Goal: Task Accomplishment & Management: Manage account settings

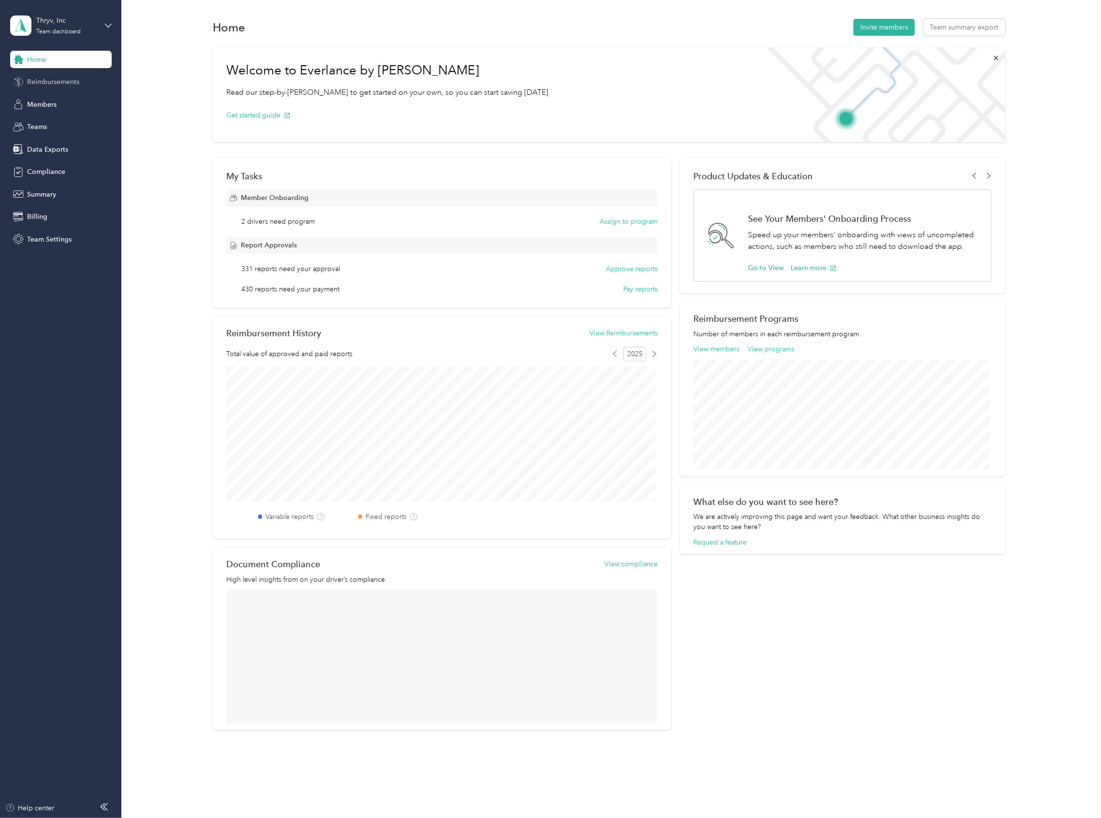
click at [40, 84] on span "Reimbursements" at bounding box center [53, 82] width 52 height 10
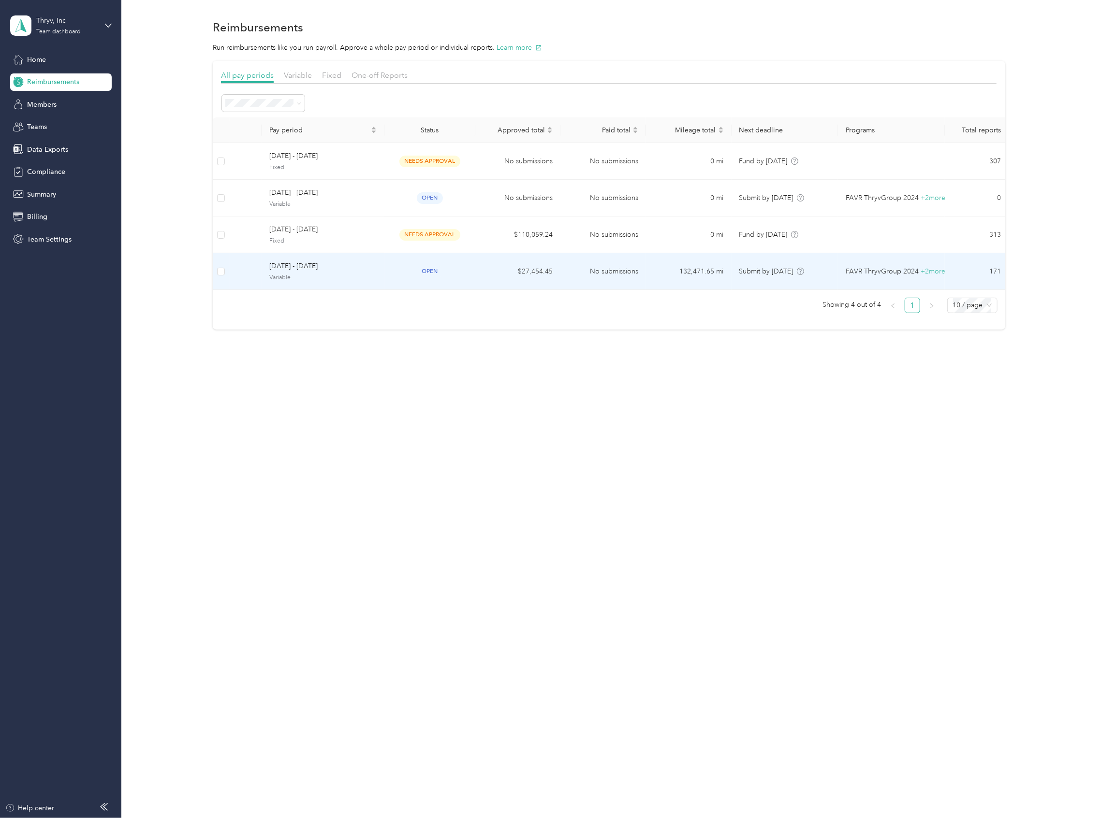
click at [285, 269] on span "[DATE] - [DATE]" at bounding box center [322, 266] width 107 height 11
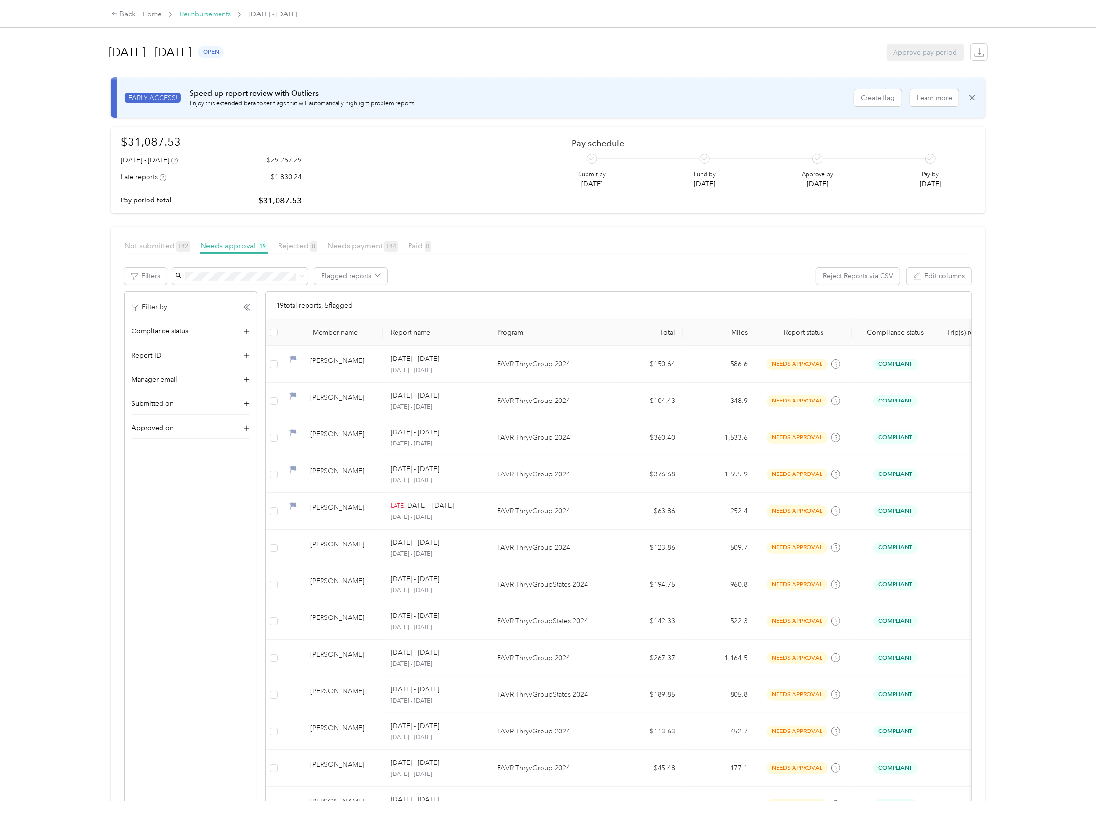
click at [201, 14] on link "Reimbursements" at bounding box center [205, 14] width 51 height 8
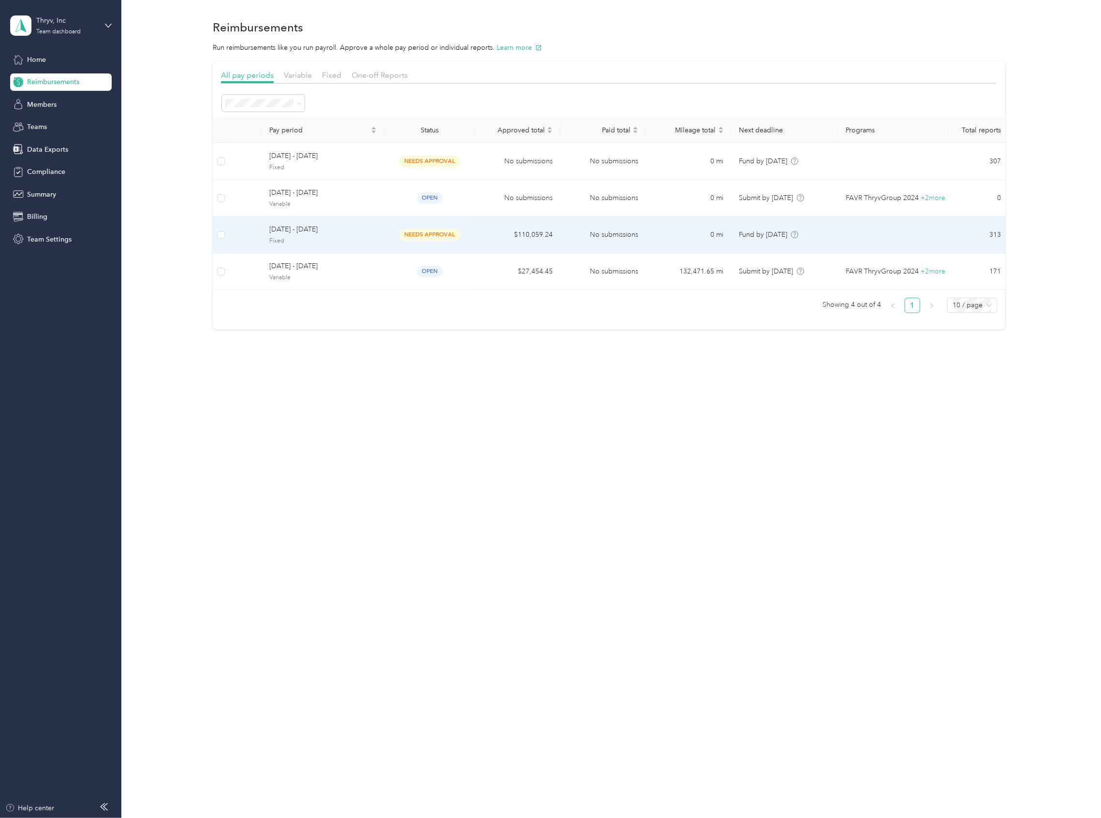
click at [306, 232] on span "[DATE] - [DATE]" at bounding box center [322, 229] width 107 height 11
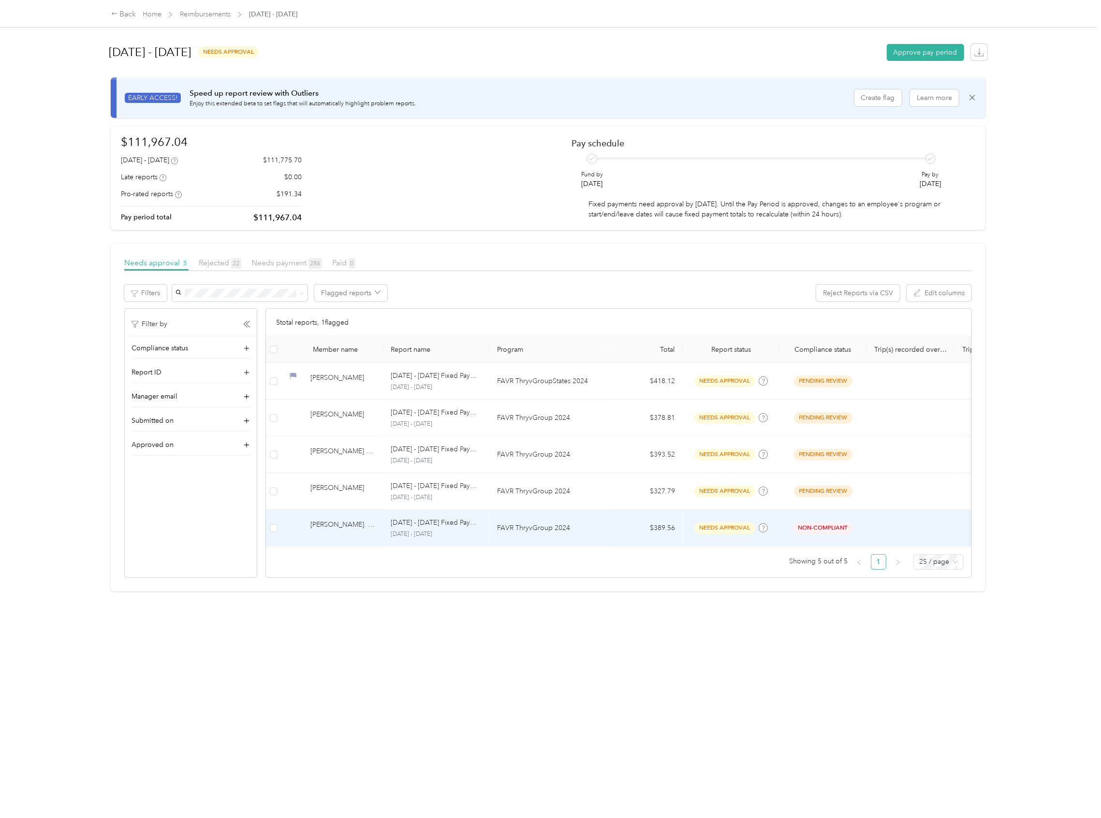
click at [269, 529] on td at bounding box center [273, 528] width 15 height 37
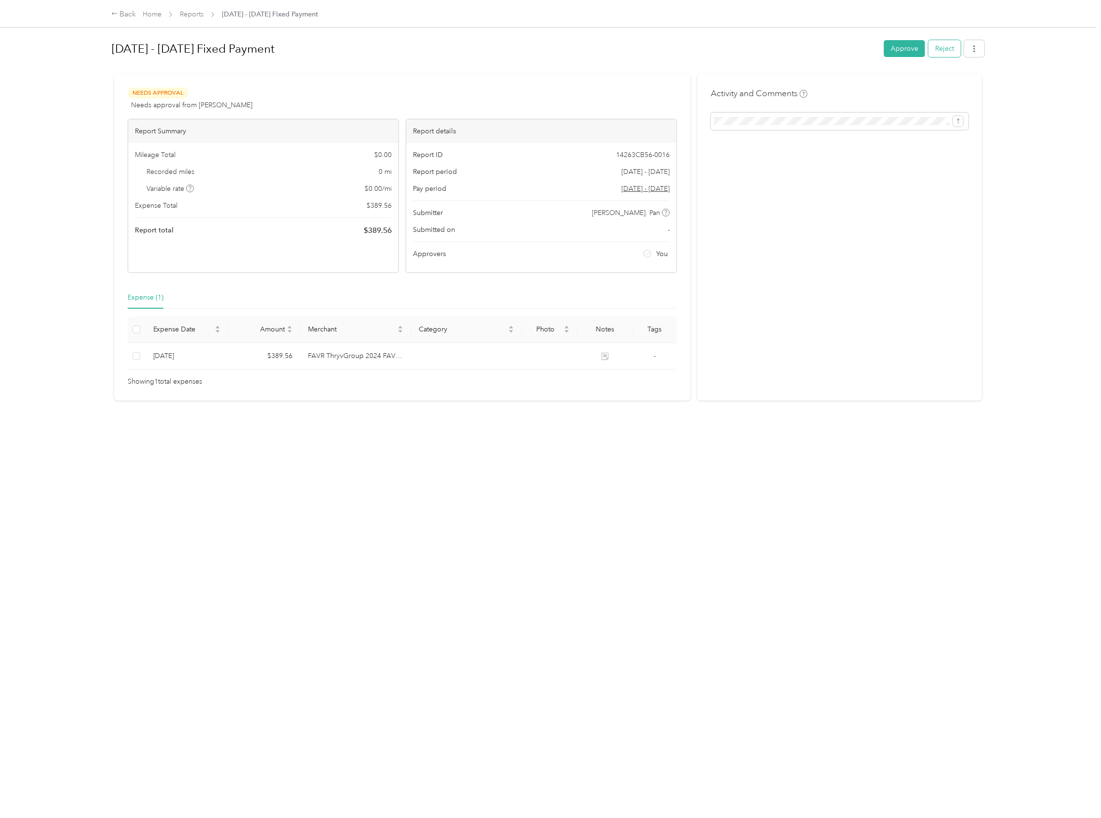
click at [933, 43] on button "Reject" at bounding box center [944, 48] width 32 height 17
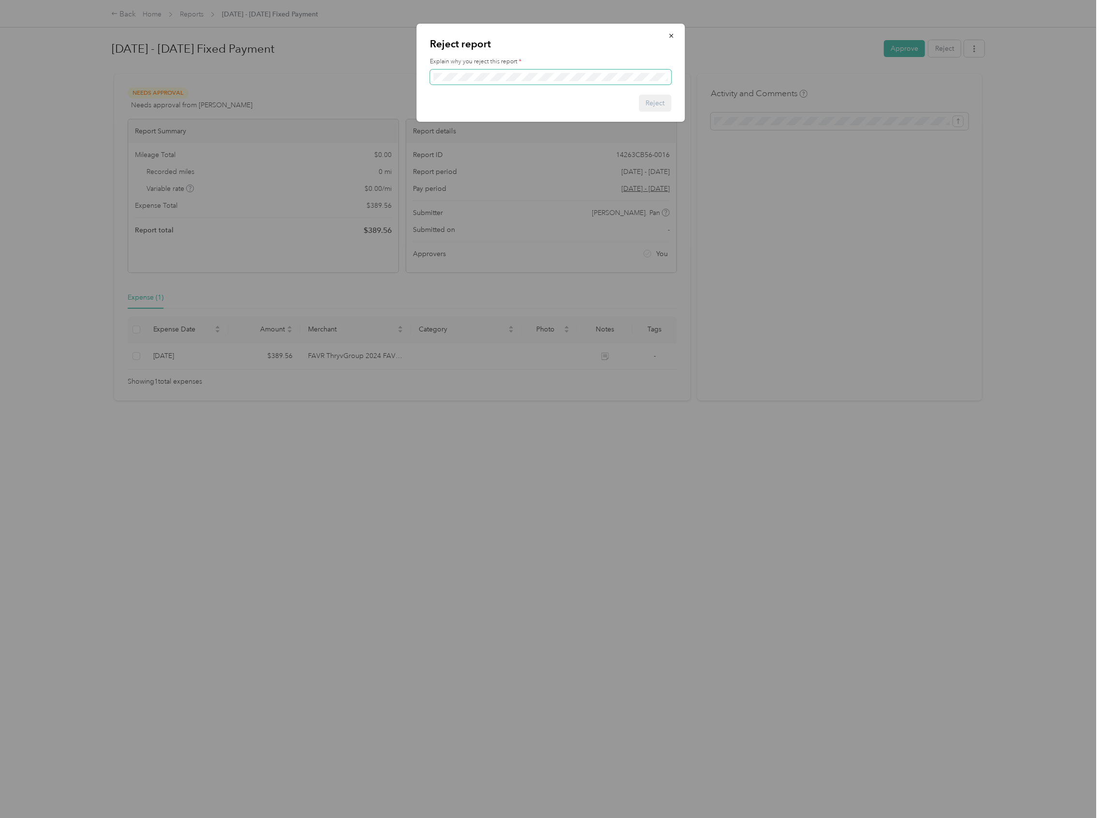
click at [469, 81] on span at bounding box center [550, 77] width 241 height 15
click at [662, 107] on button "Reject" at bounding box center [654, 103] width 32 height 17
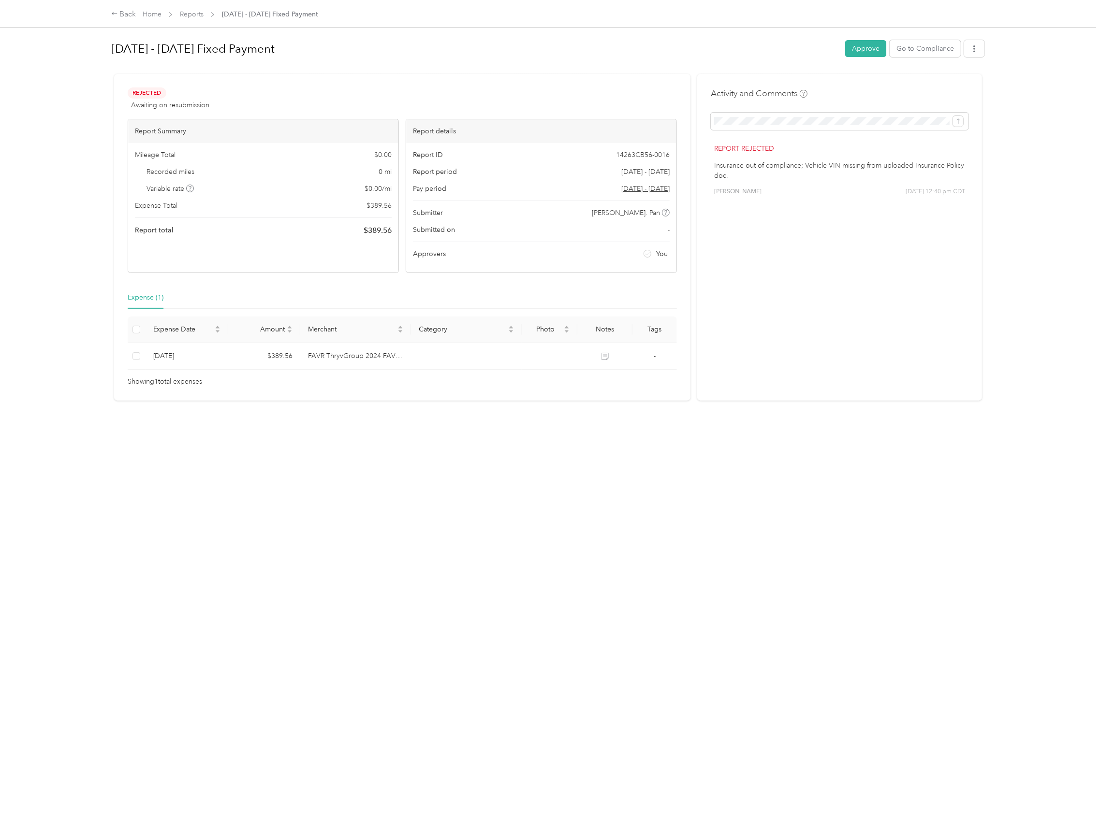
click at [218, 13] on div "Home Reports [DATE] - [DATE] Fixed Payment" at bounding box center [230, 14] width 175 height 10
click at [192, 13] on link "Reports" at bounding box center [192, 14] width 24 height 8
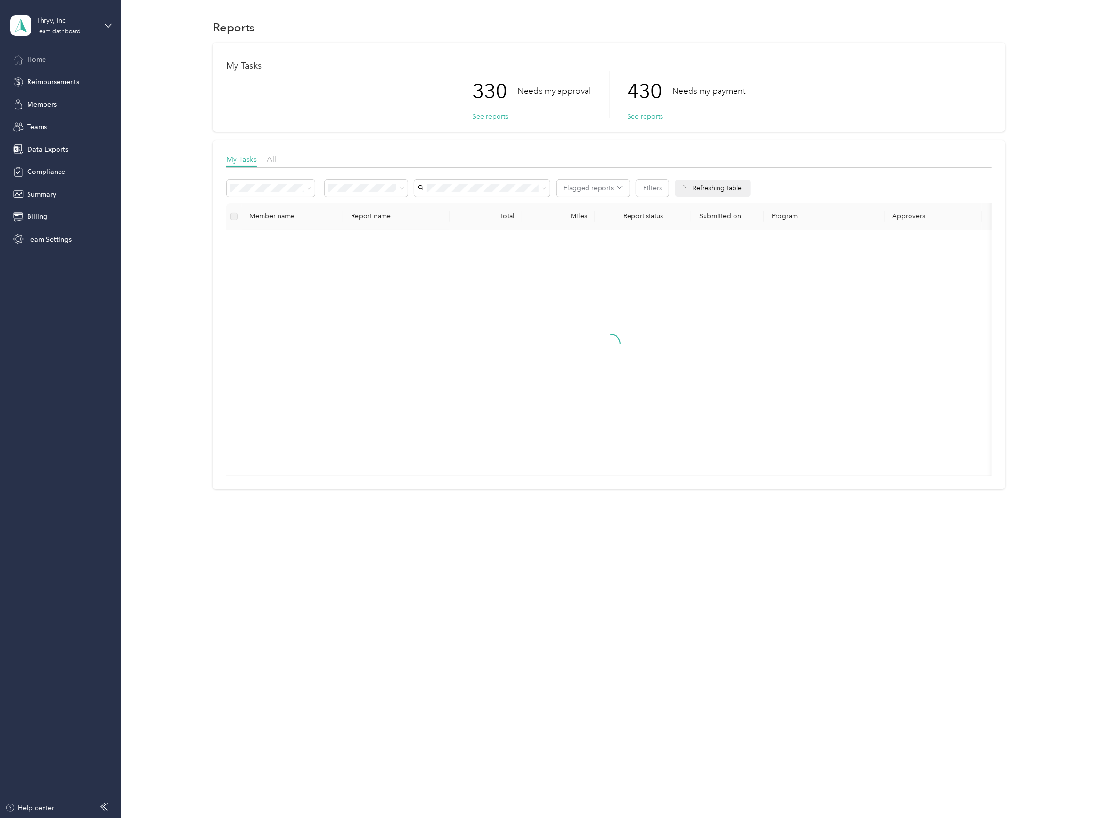
click at [36, 52] on div "Home" at bounding box center [60, 59] width 101 height 17
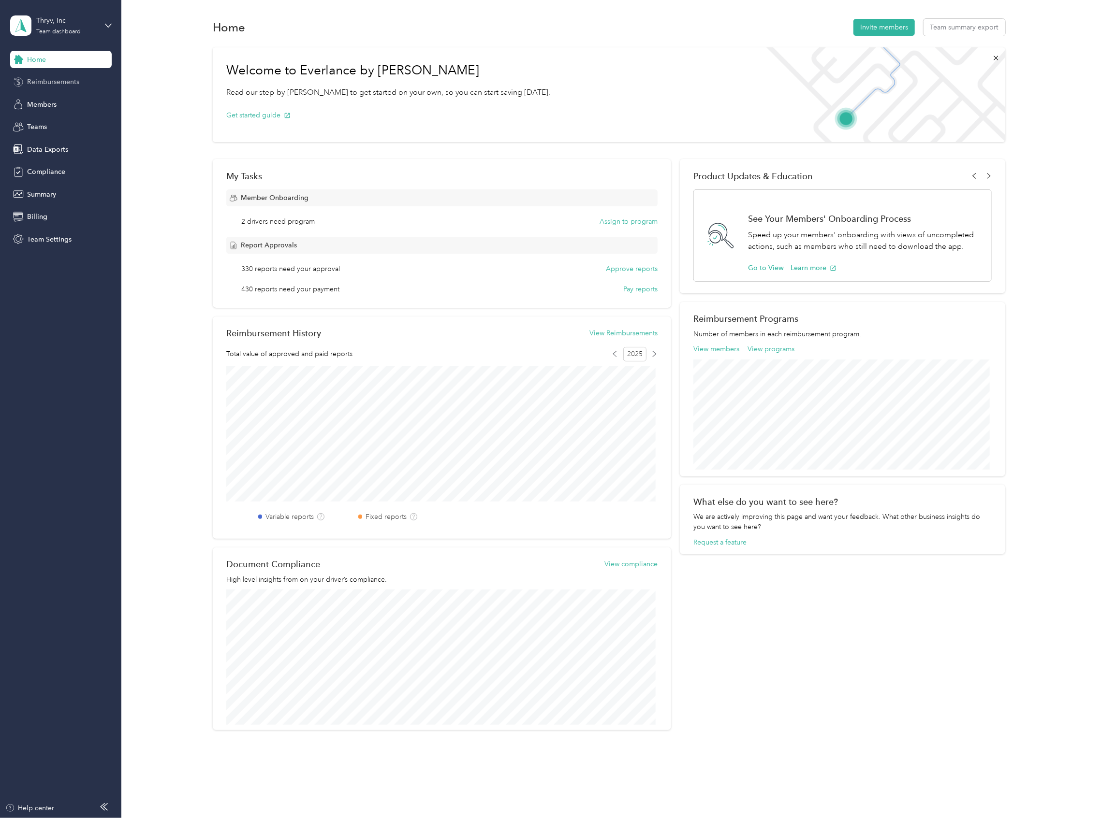
click at [61, 86] on span "Reimbursements" at bounding box center [53, 82] width 52 height 10
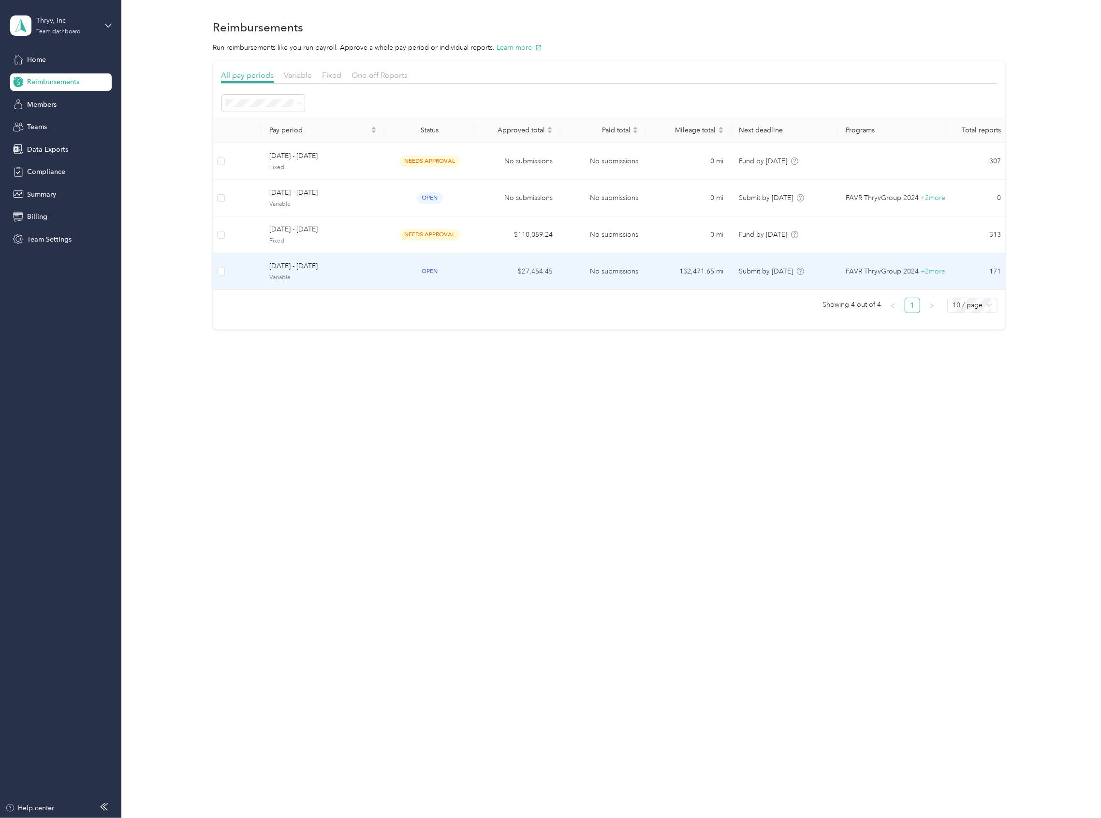
click at [289, 275] on span "Variable" at bounding box center [322, 278] width 107 height 9
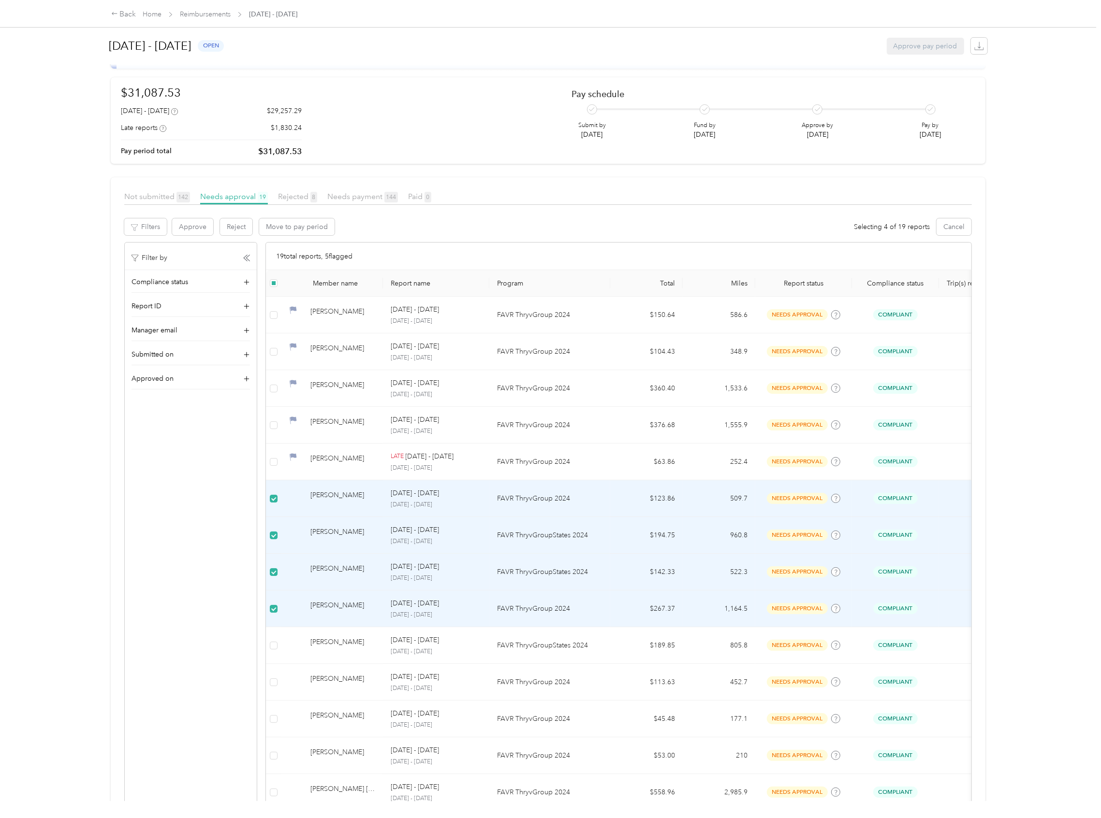
scroll to position [310, 0]
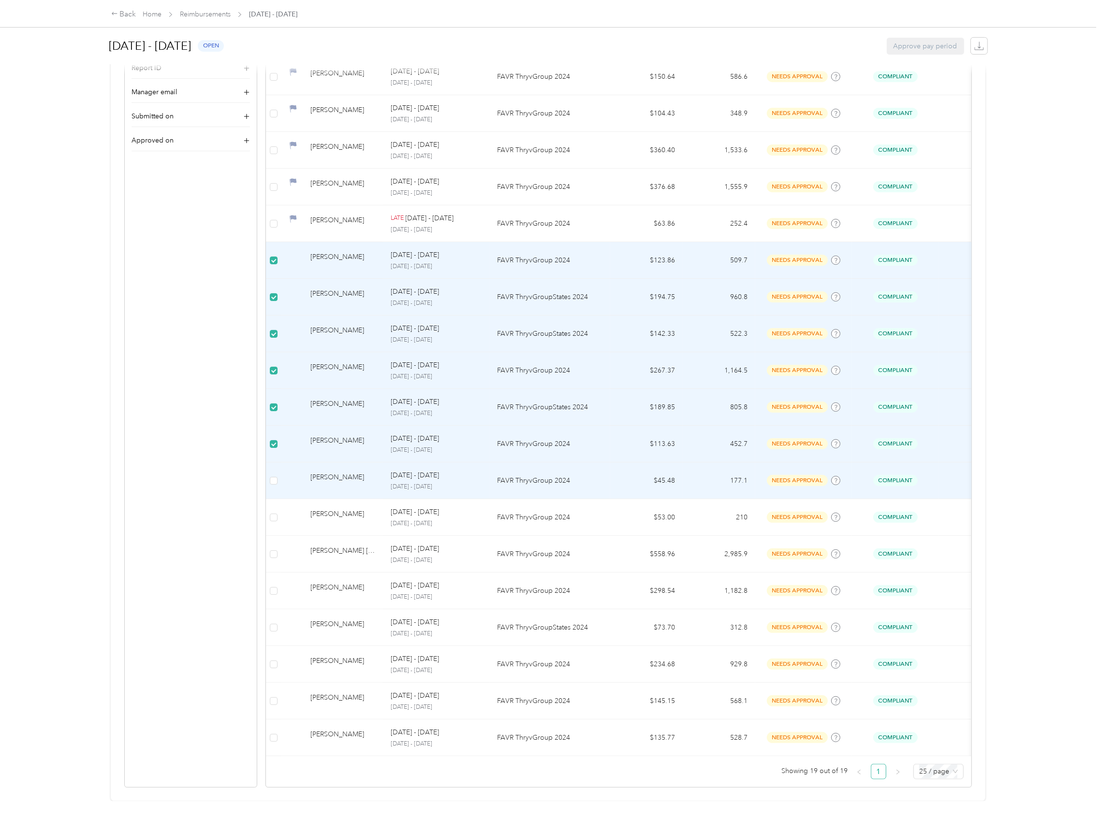
click at [276, 467] on td at bounding box center [273, 481] width 15 height 37
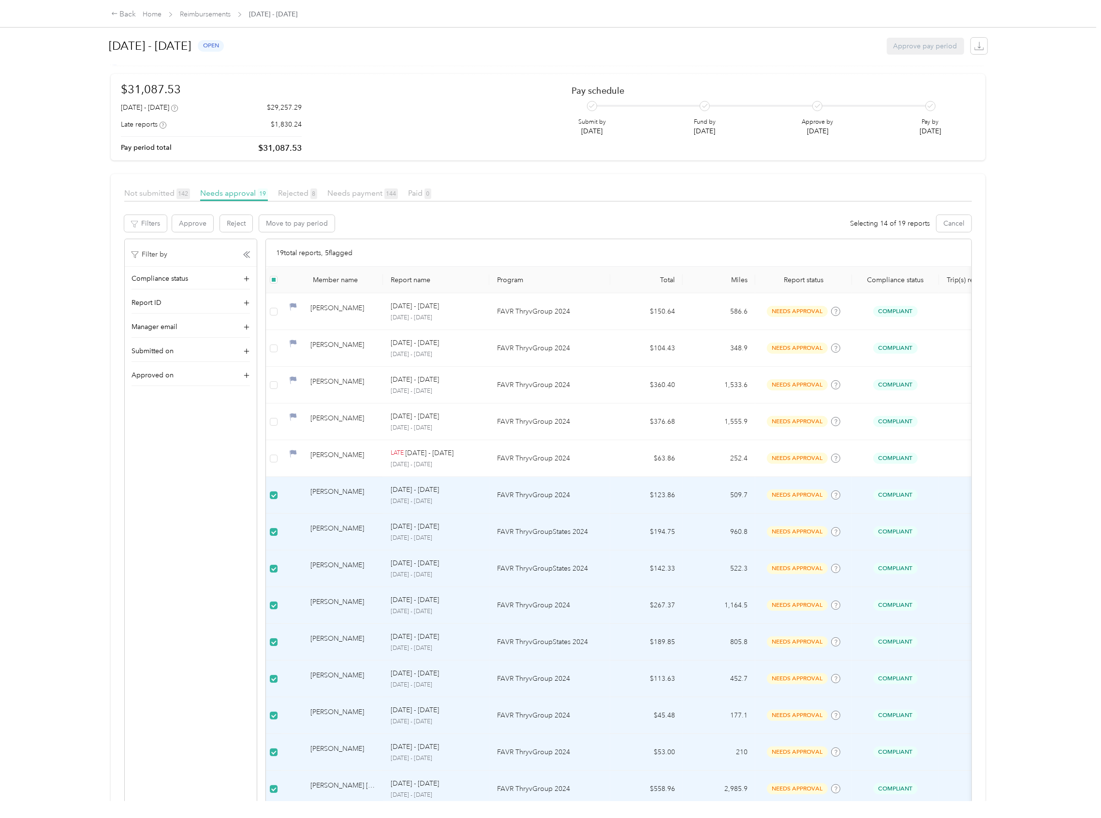
scroll to position [0, 0]
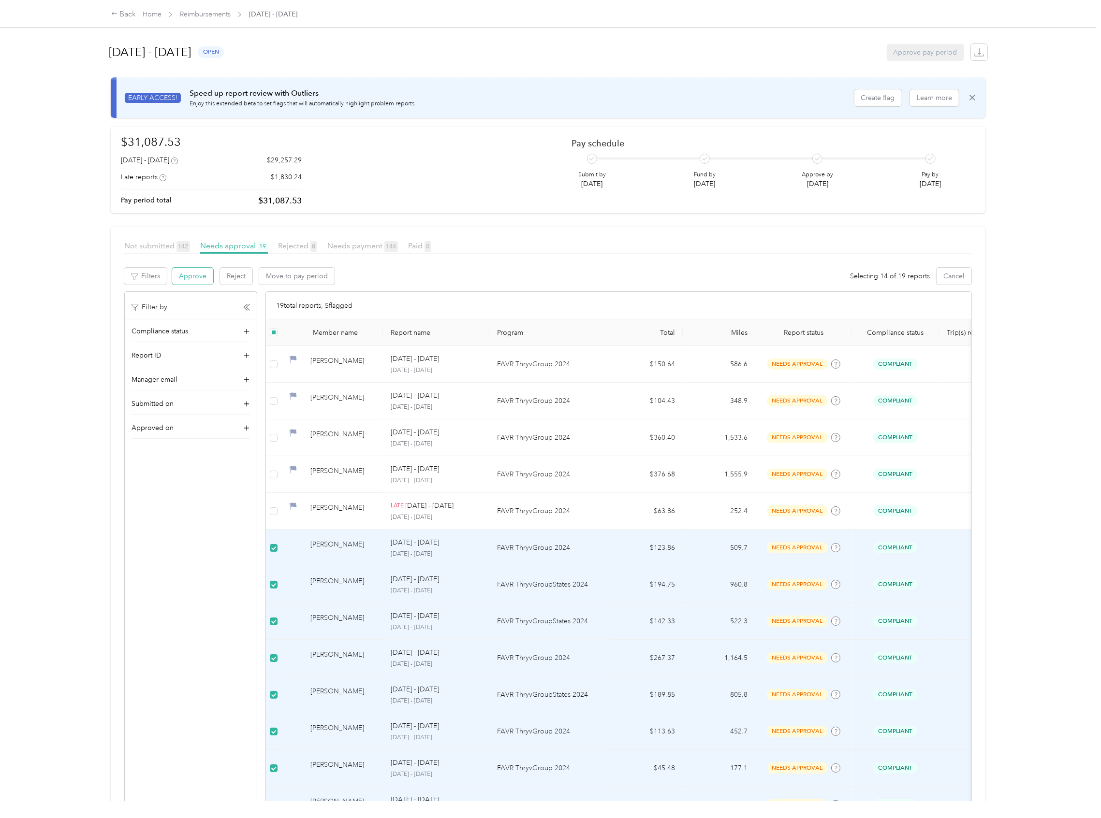
click at [190, 275] on button "Approve" at bounding box center [192, 276] width 41 height 17
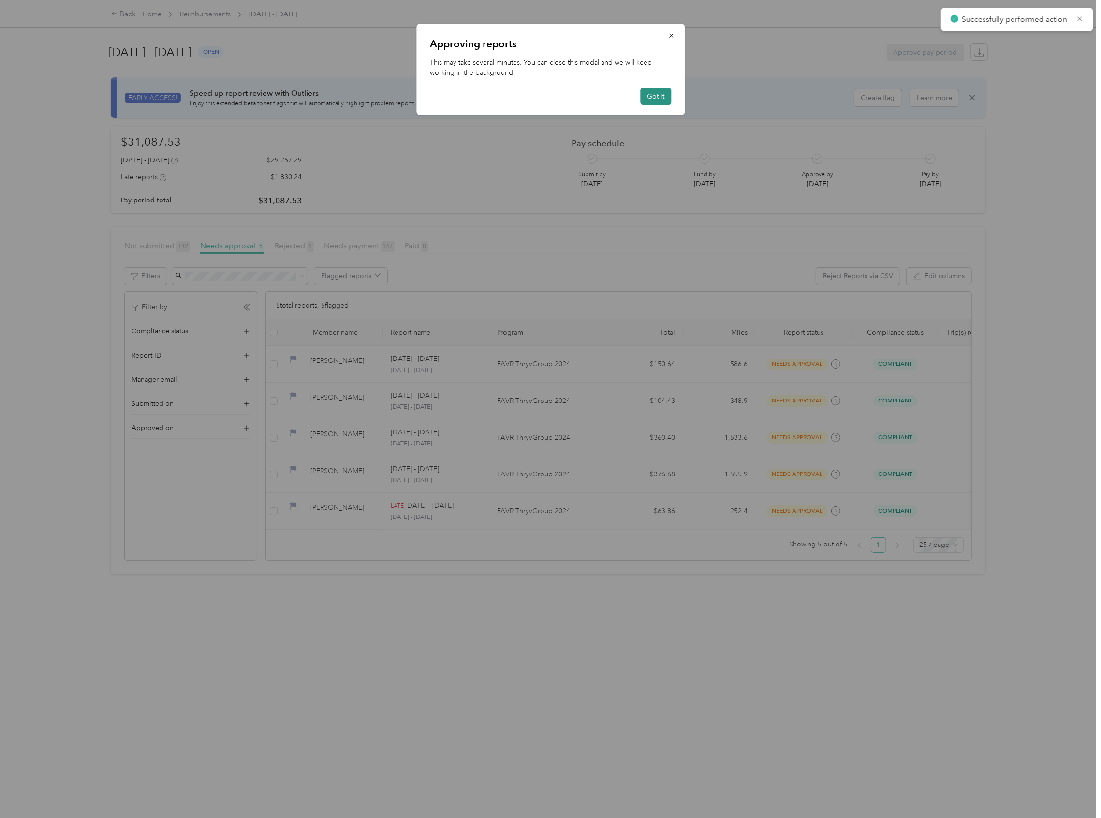
click at [661, 103] on button "Got it" at bounding box center [655, 96] width 31 height 17
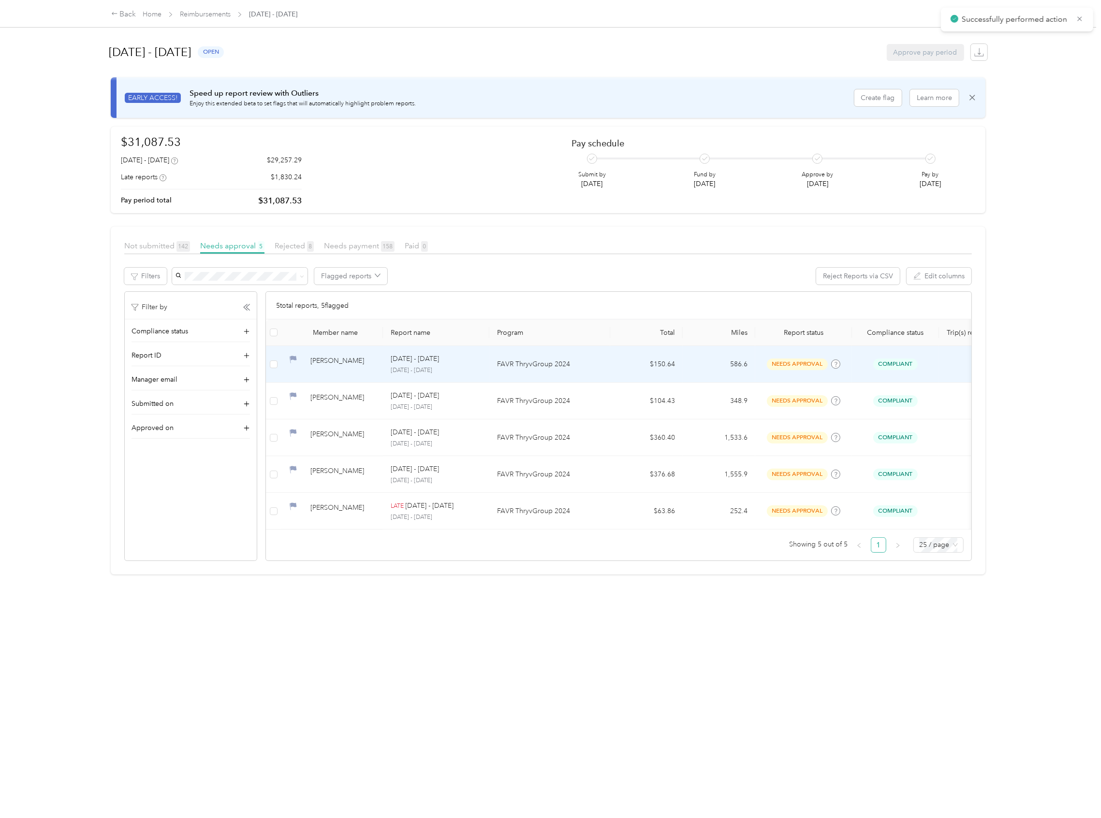
click at [307, 351] on td "[PERSON_NAME]" at bounding box center [331, 364] width 101 height 37
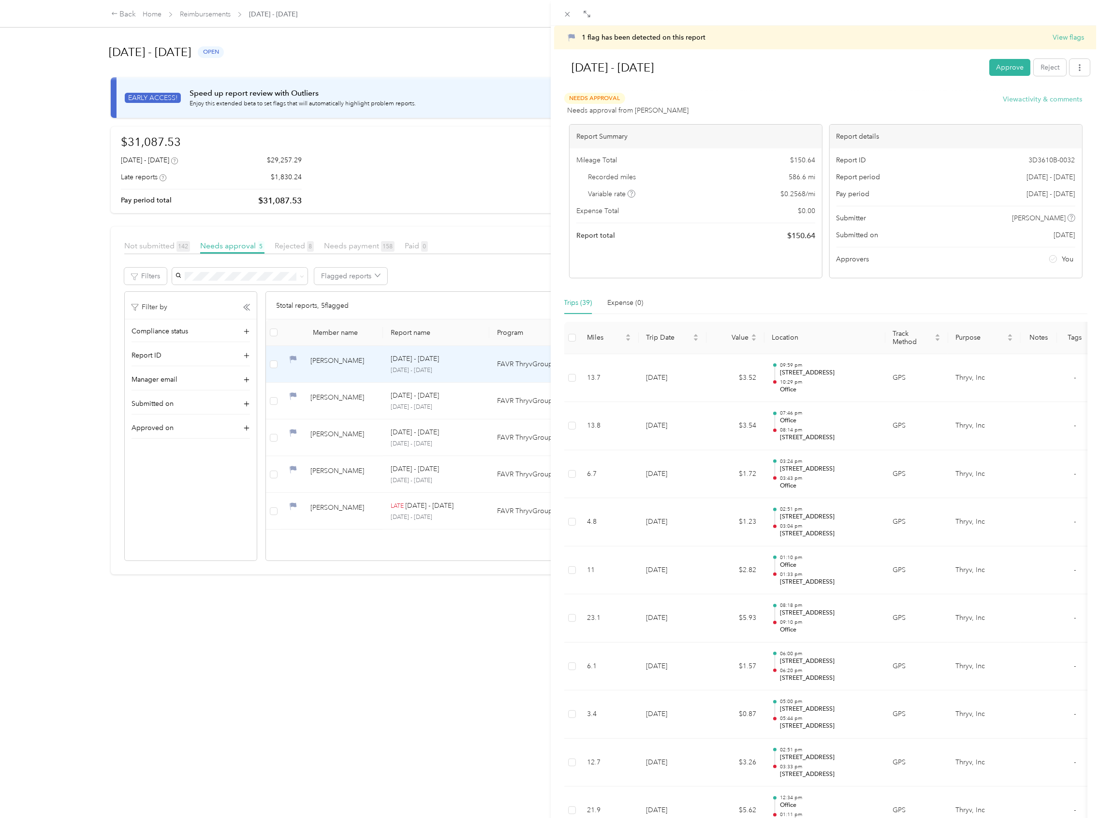
click at [1033, 101] on button "View activity & comments" at bounding box center [1042, 99] width 79 height 10
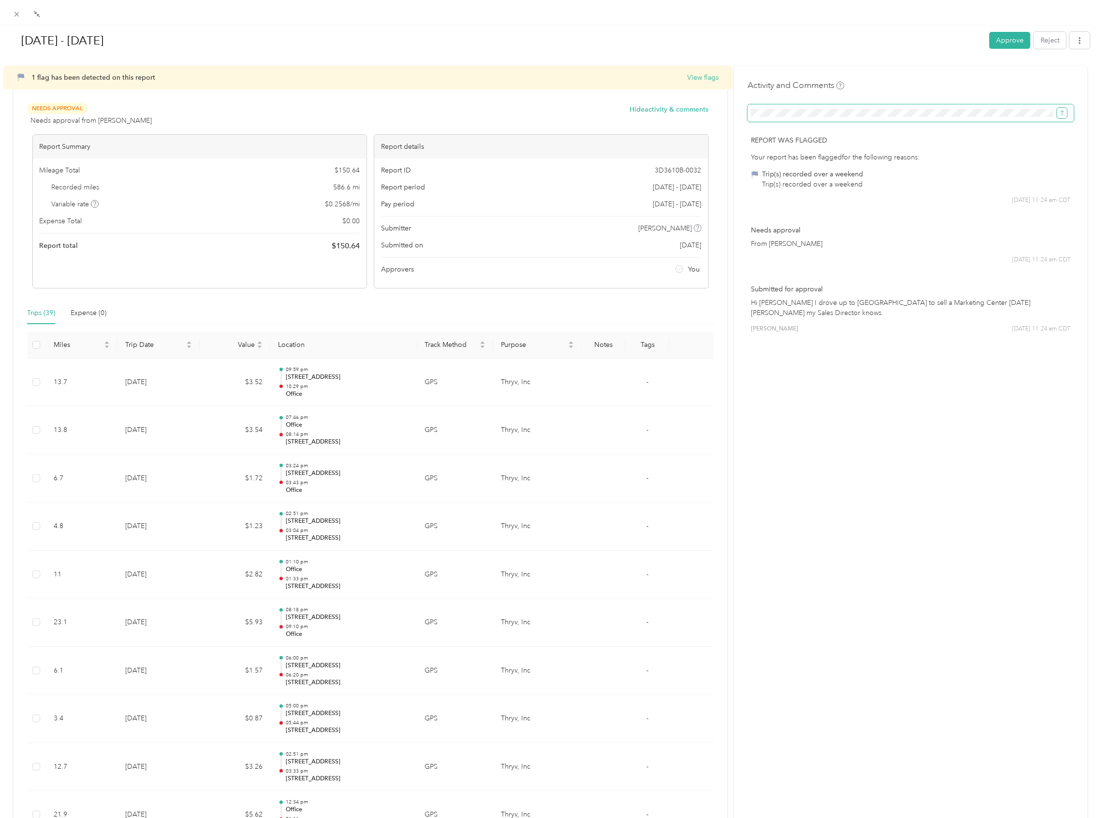
click at [1057, 110] on button "submit" at bounding box center [1062, 113] width 10 height 11
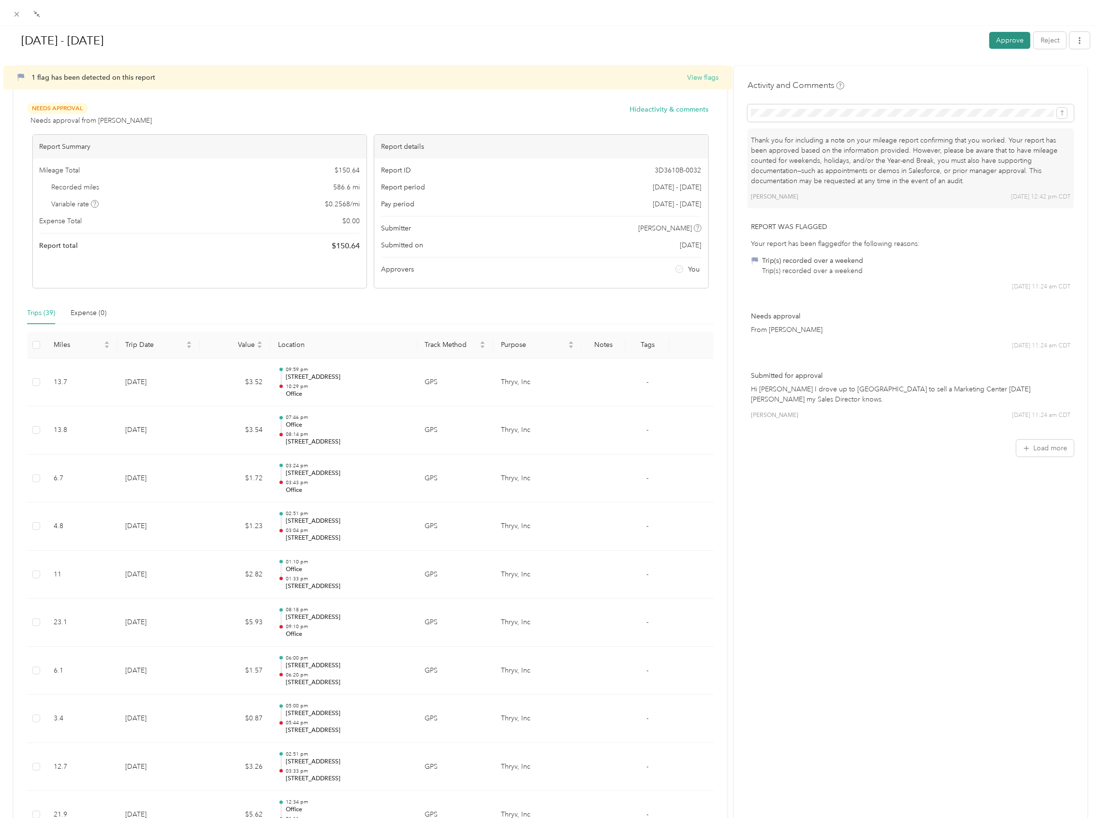
click at [998, 42] on button "Approve" at bounding box center [1009, 40] width 41 height 17
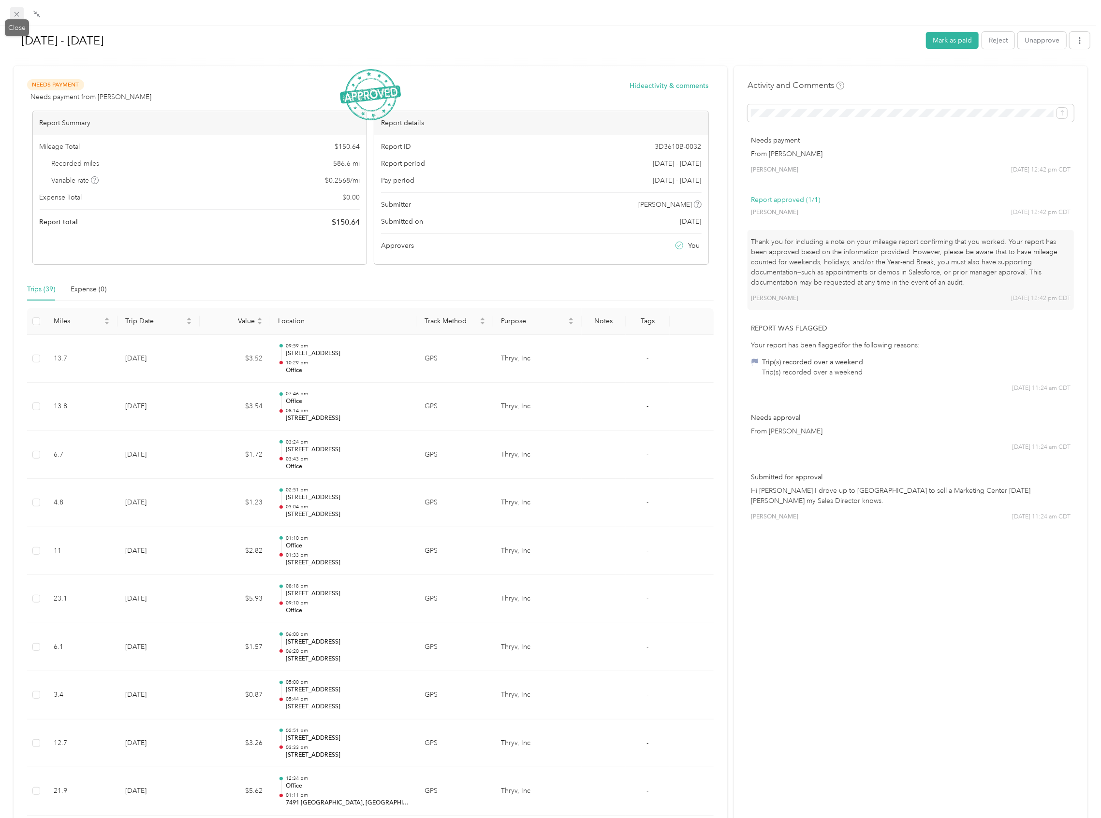
click at [12, 14] on span at bounding box center [17, 14] width 14 height 14
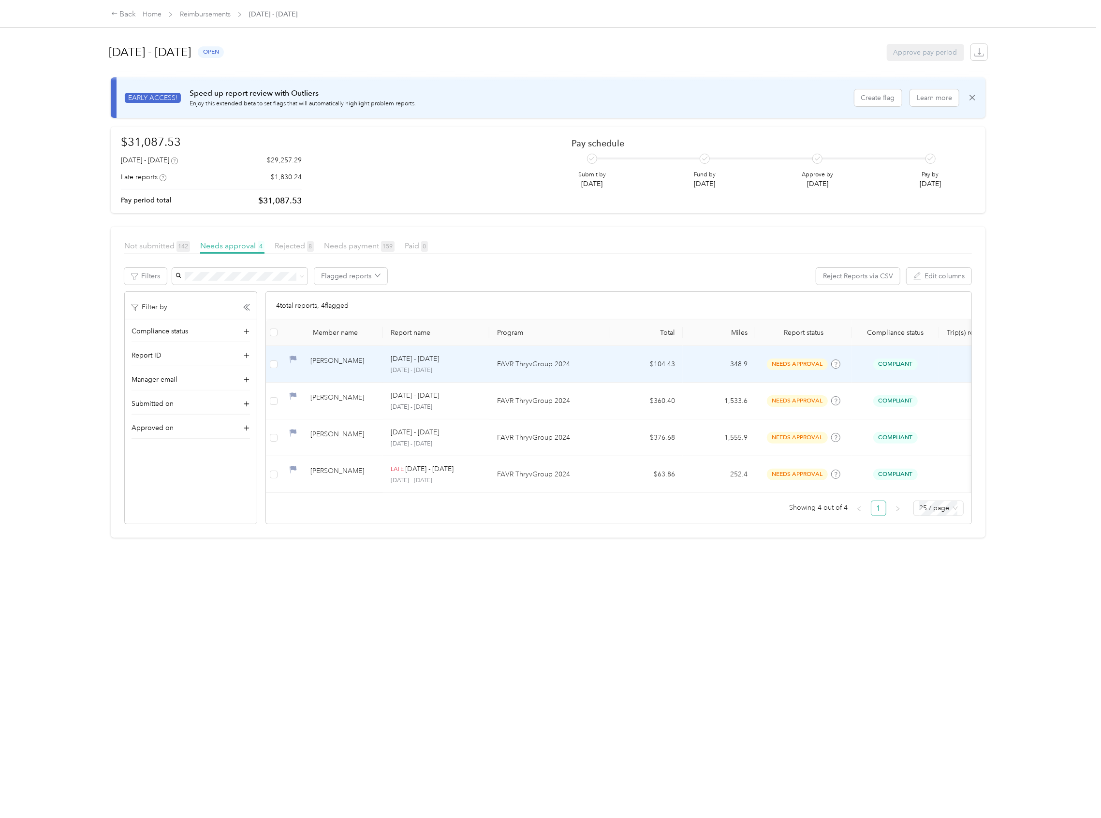
click at [335, 363] on div "[PERSON_NAME]" at bounding box center [342, 364] width 65 height 17
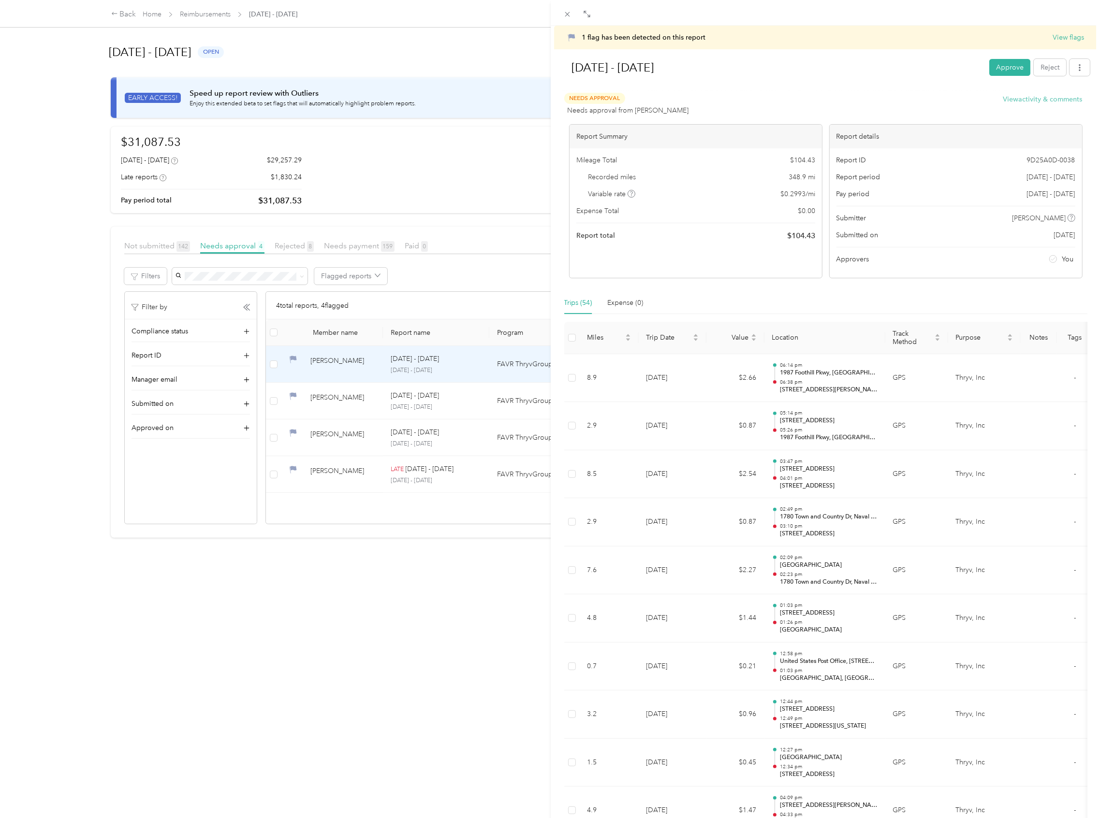
click at [1033, 96] on button "View activity & comments" at bounding box center [1042, 99] width 79 height 10
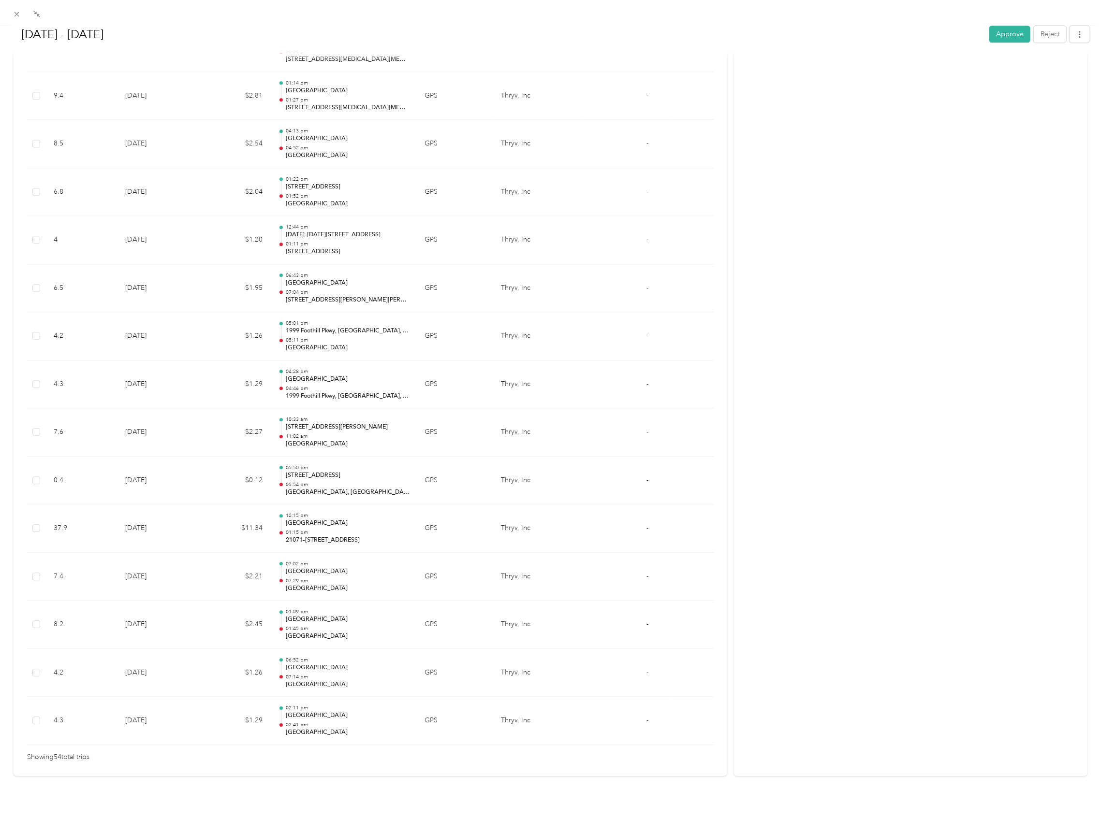
scroll to position [2229, 0]
click at [1045, 35] on button "Reject" at bounding box center [1049, 34] width 32 height 17
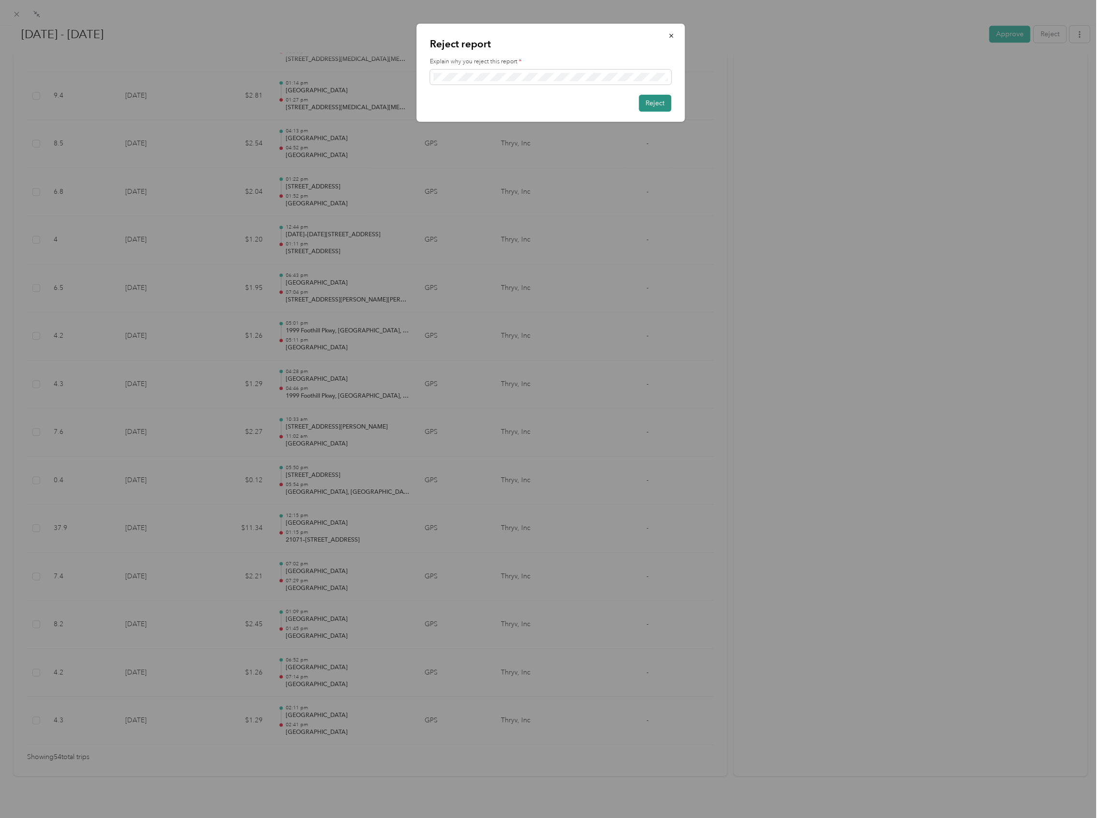
scroll to position [0, 0]
click at [647, 101] on button "Reject" at bounding box center [654, 103] width 32 height 17
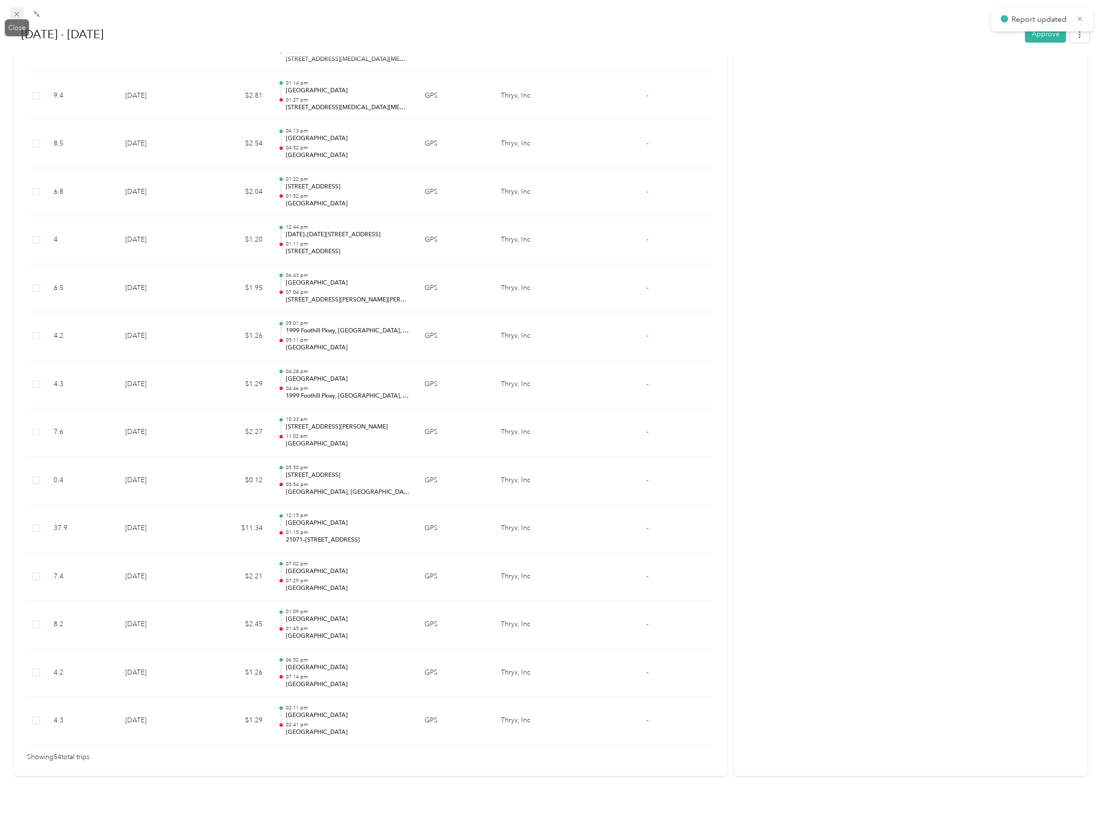
click at [13, 13] on icon at bounding box center [17, 14] width 8 height 8
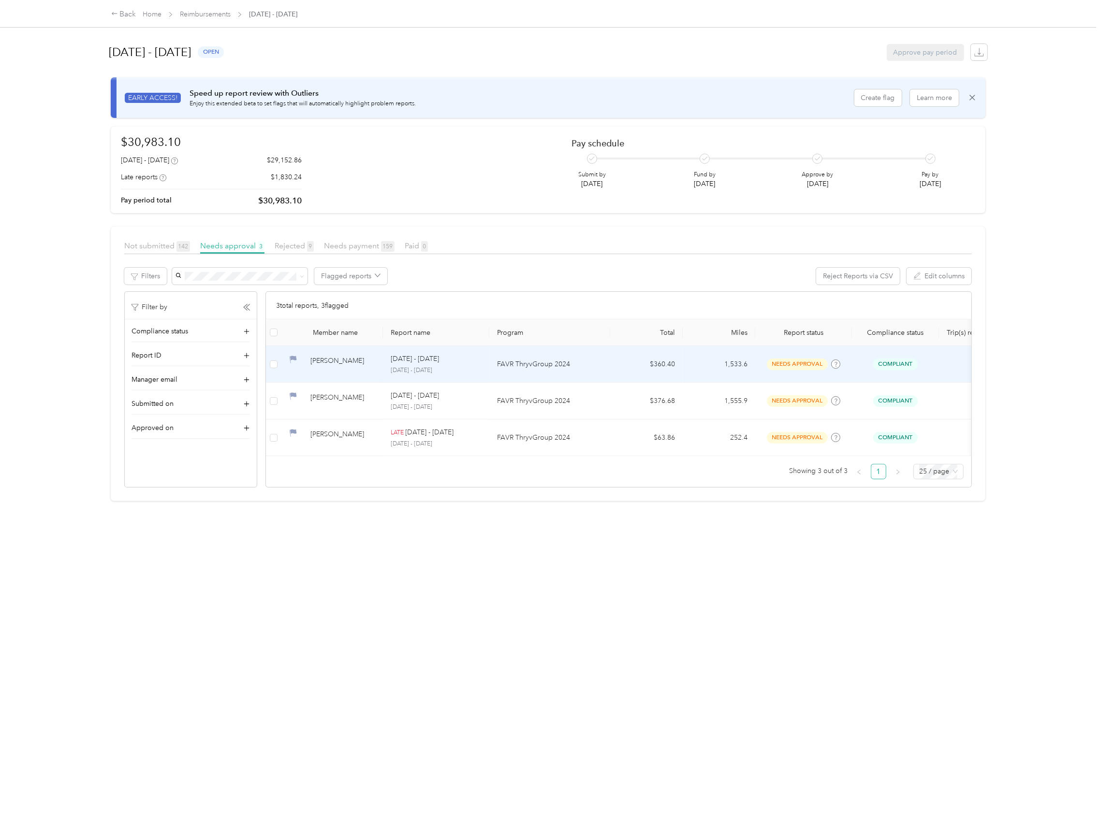
click at [329, 370] on div "[PERSON_NAME]" at bounding box center [342, 364] width 65 height 17
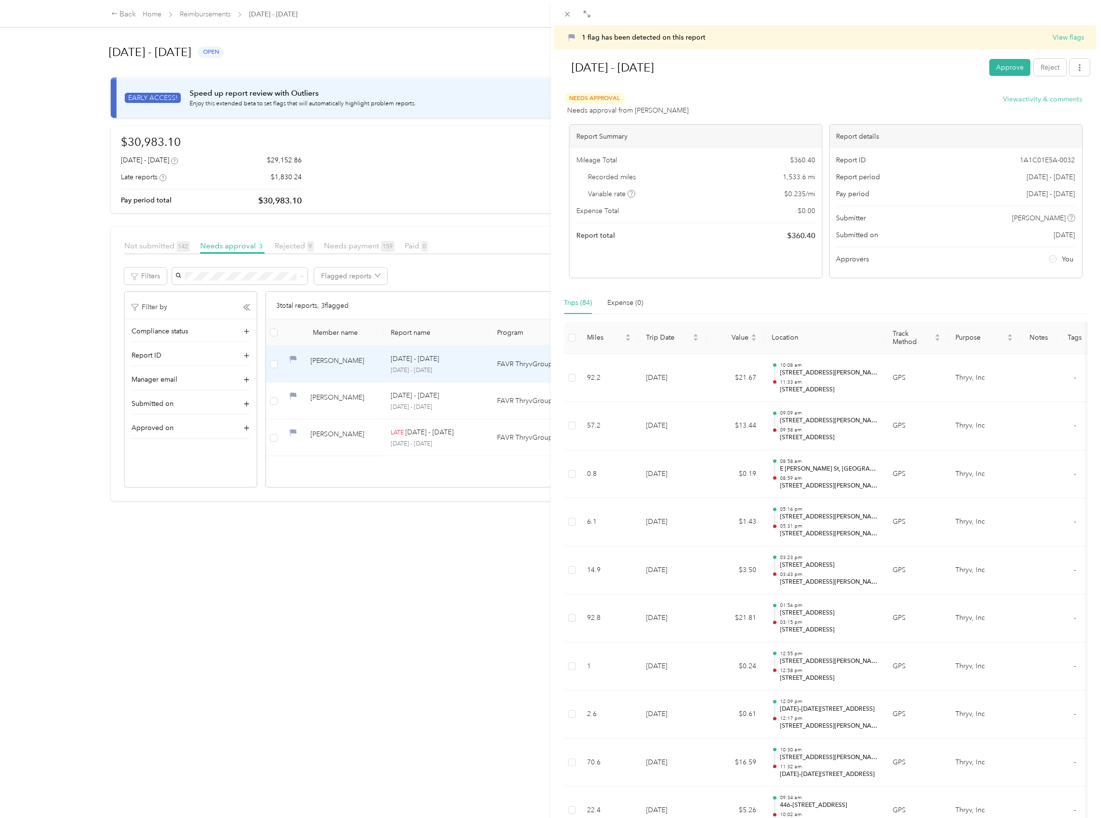
click at [1023, 102] on button "View activity & comments" at bounding box center [1042, 99] width 79 height 10
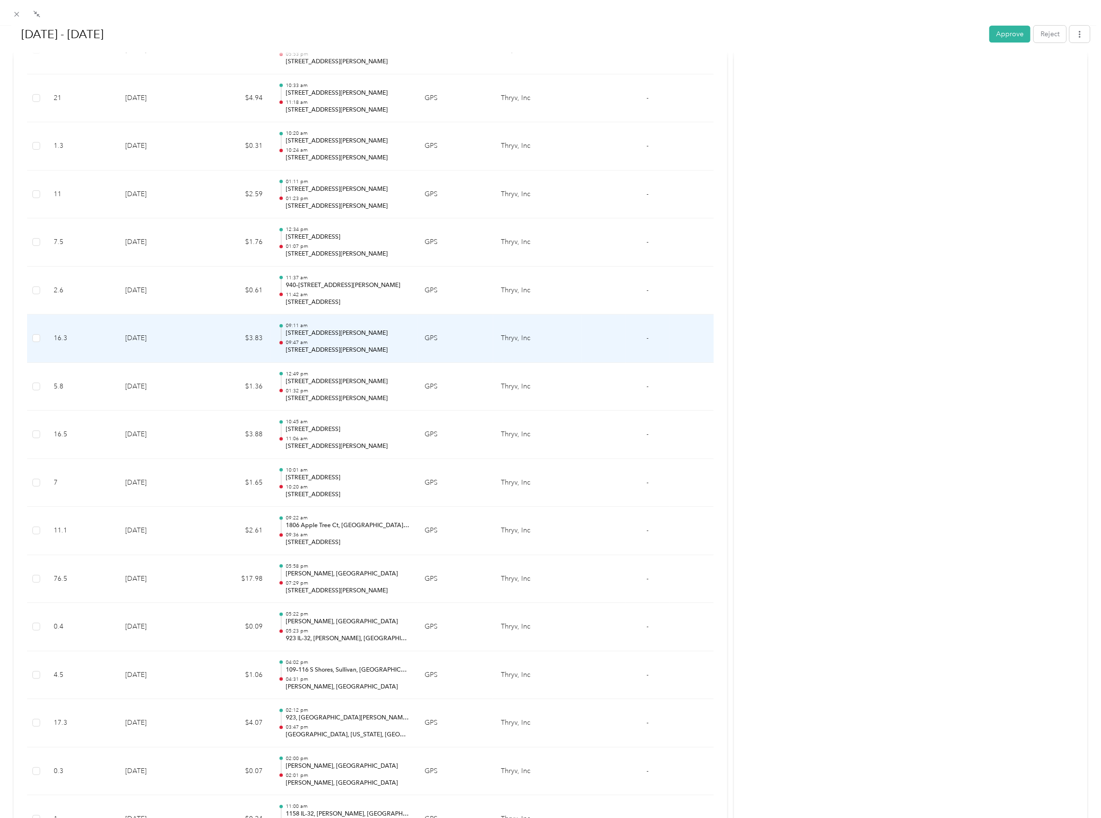
scroll to position [3676, 0]
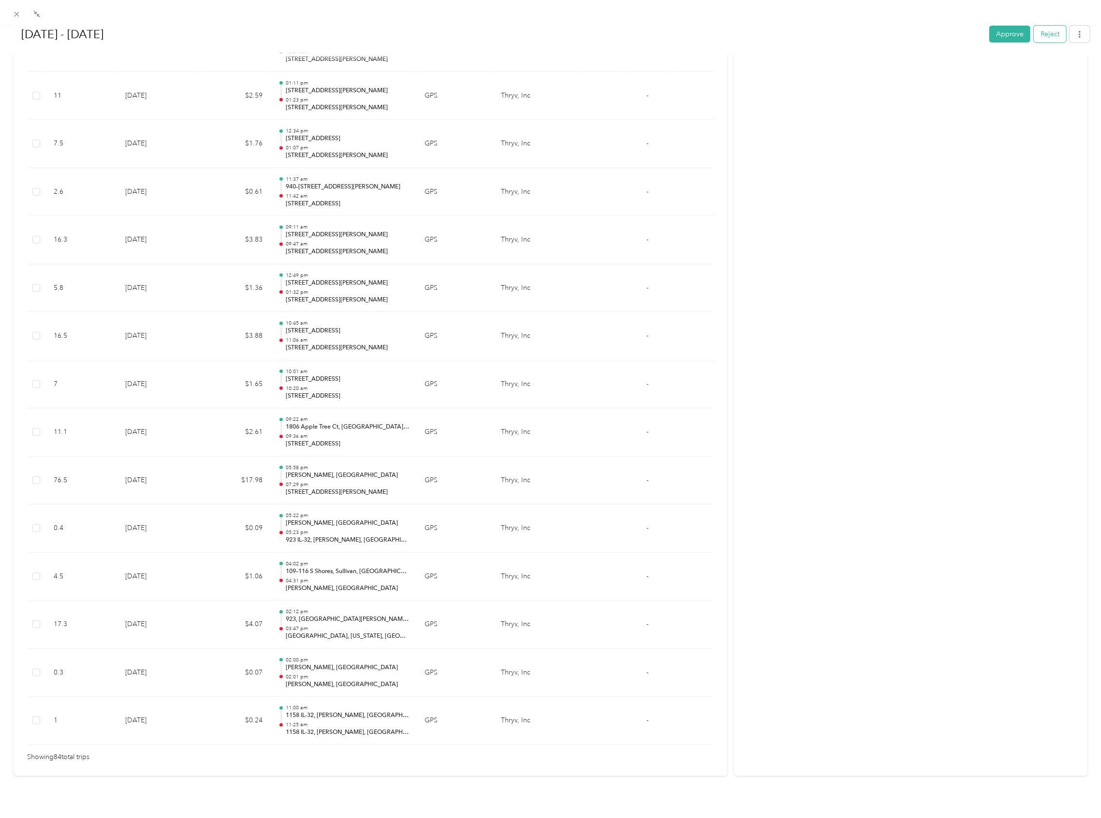
click at [1035, 29] on button "Reject" at bounding box center [1049, 34] width 32 height 17
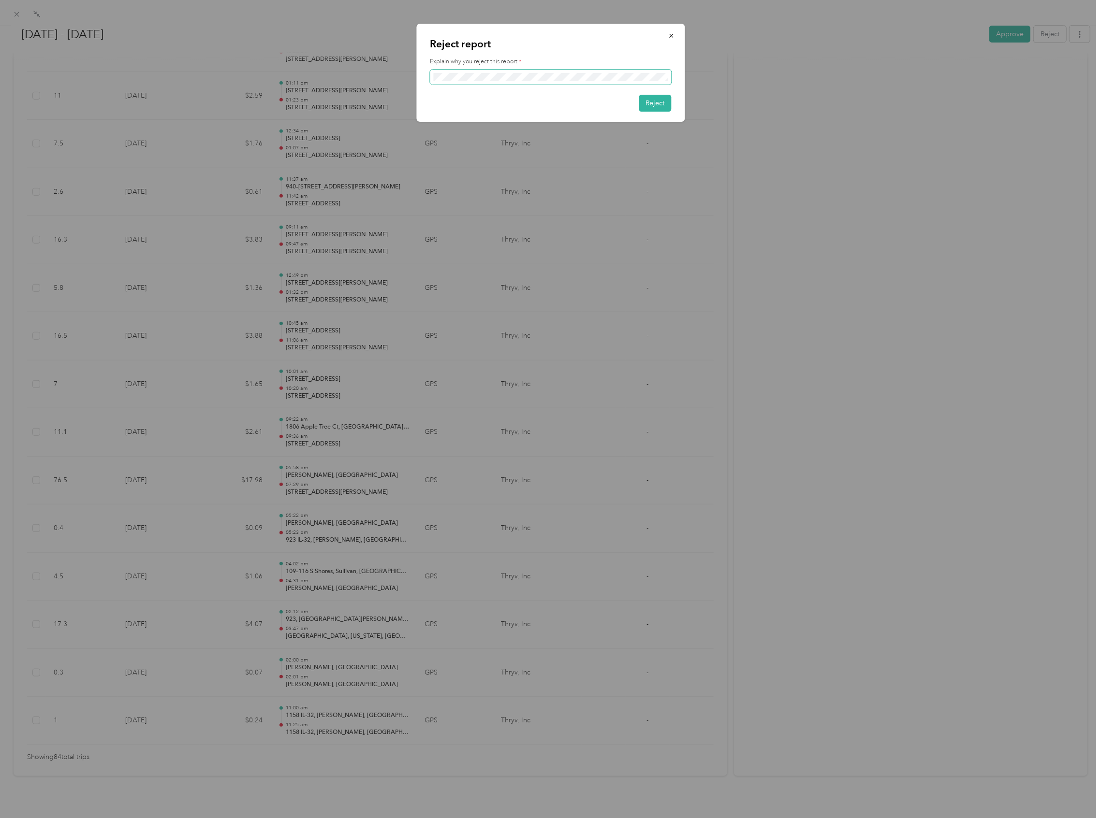
scroll to position [0, 0]
click at [660, 104] on button "Reject" at bounding box center [654, 103] width 32 height 17
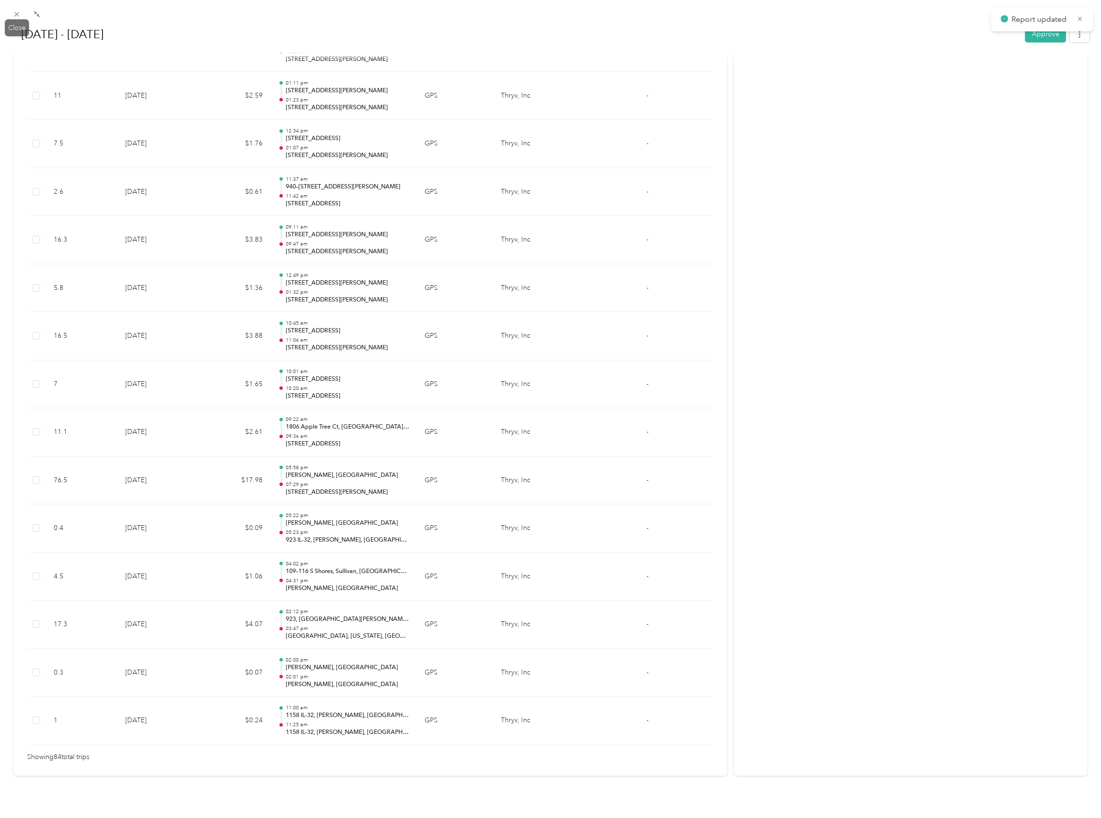
click at [14, 14] on icon at bounding box center [17, 14] width 8 height 8
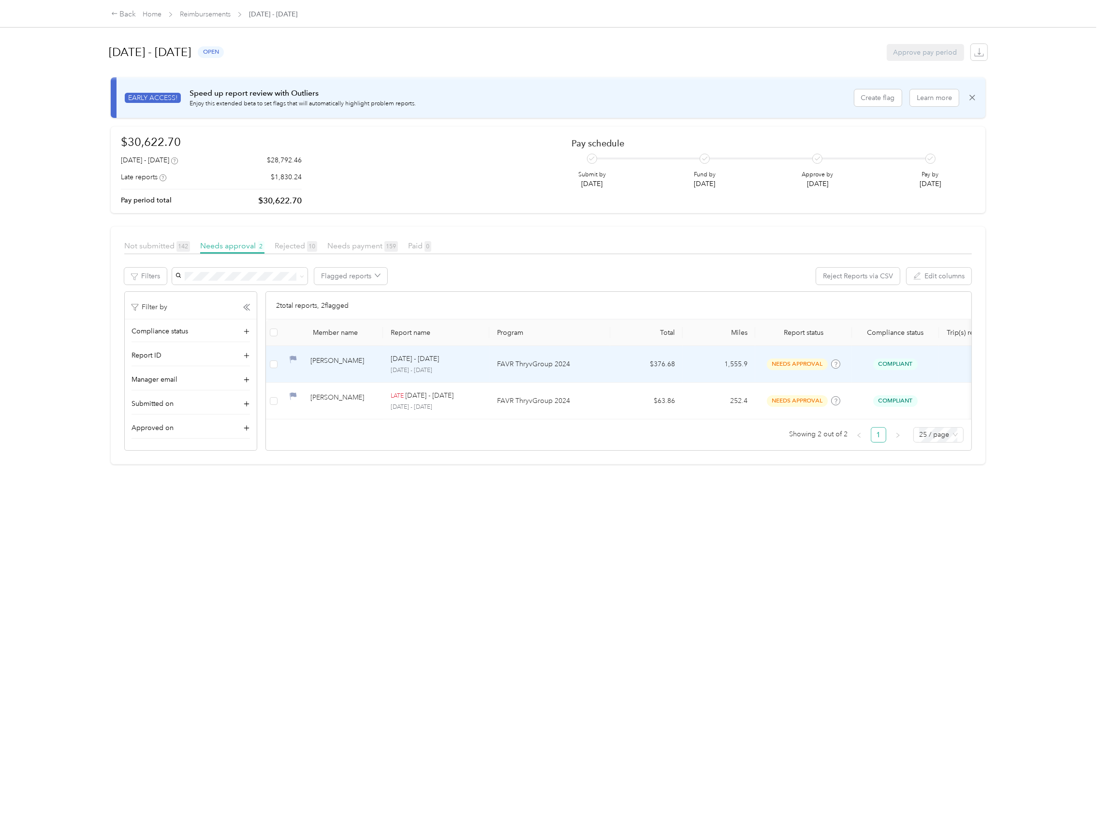
click at [639, 363] on td "$376.68" at bounding box center [646, 364] width 72 height 37
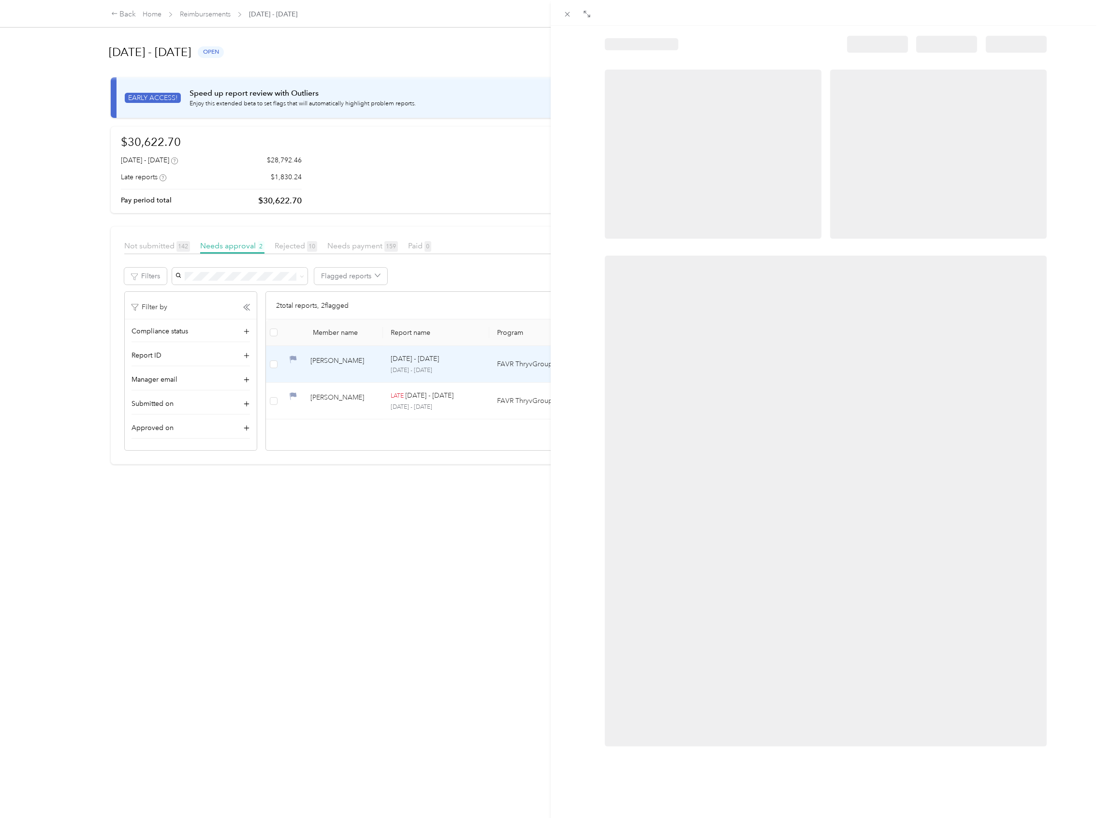
click at [343, 369] on div at bounding box center [550, 409] width 1101 height 818
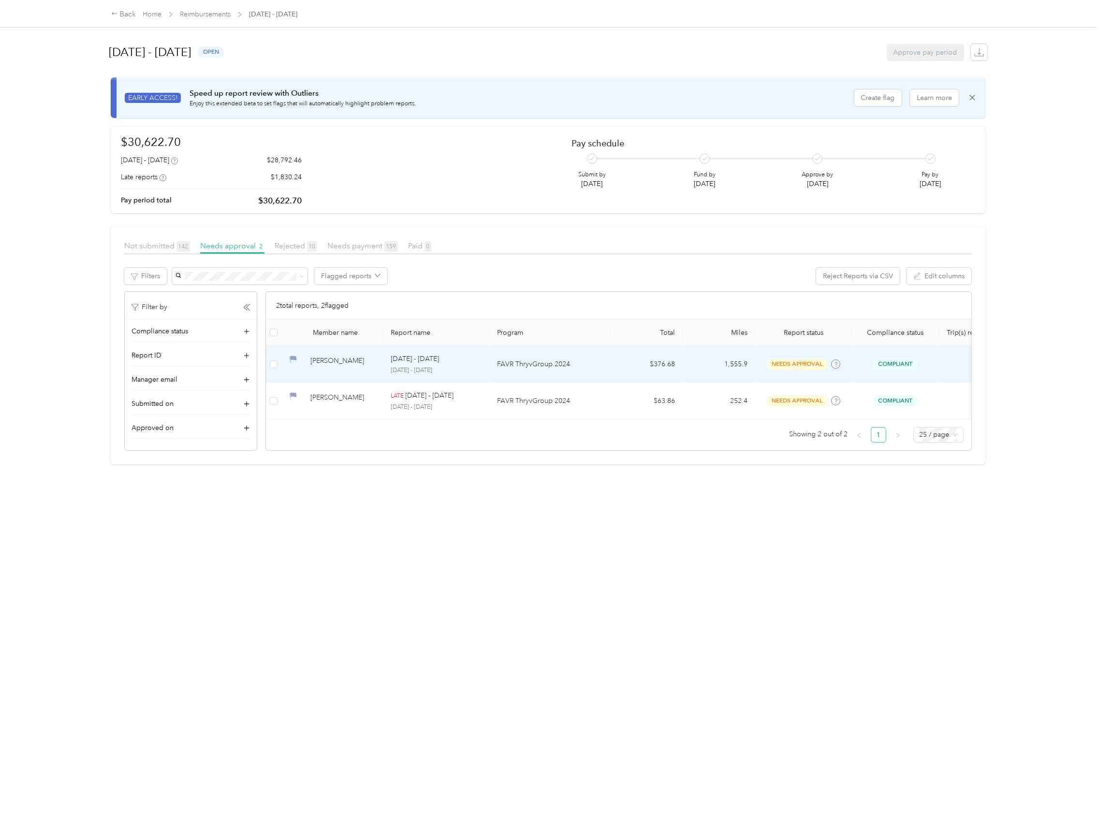
click at [362, 365] on div "[PERSON_NAME]" at bounding box center [342, 364] width 65 height 17
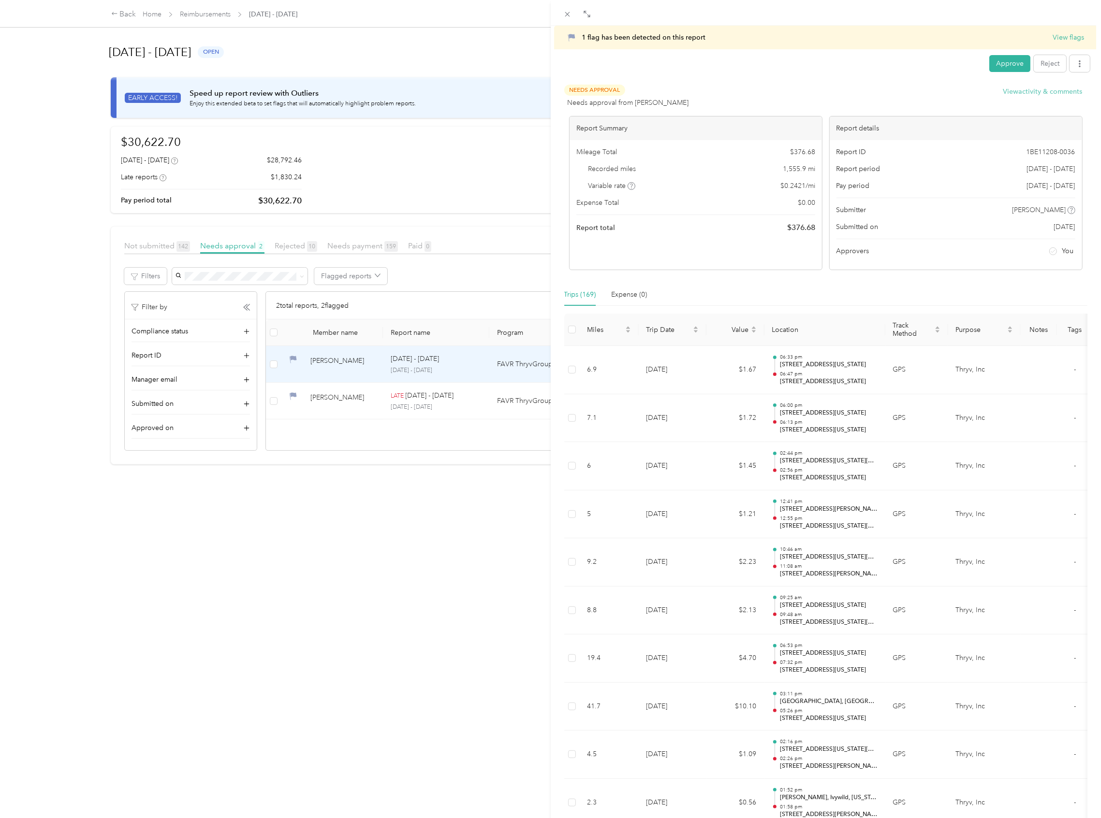
click at [1044, 92] on button "View activity & comments" at bounding box center [1042, 92] width 79 height 10
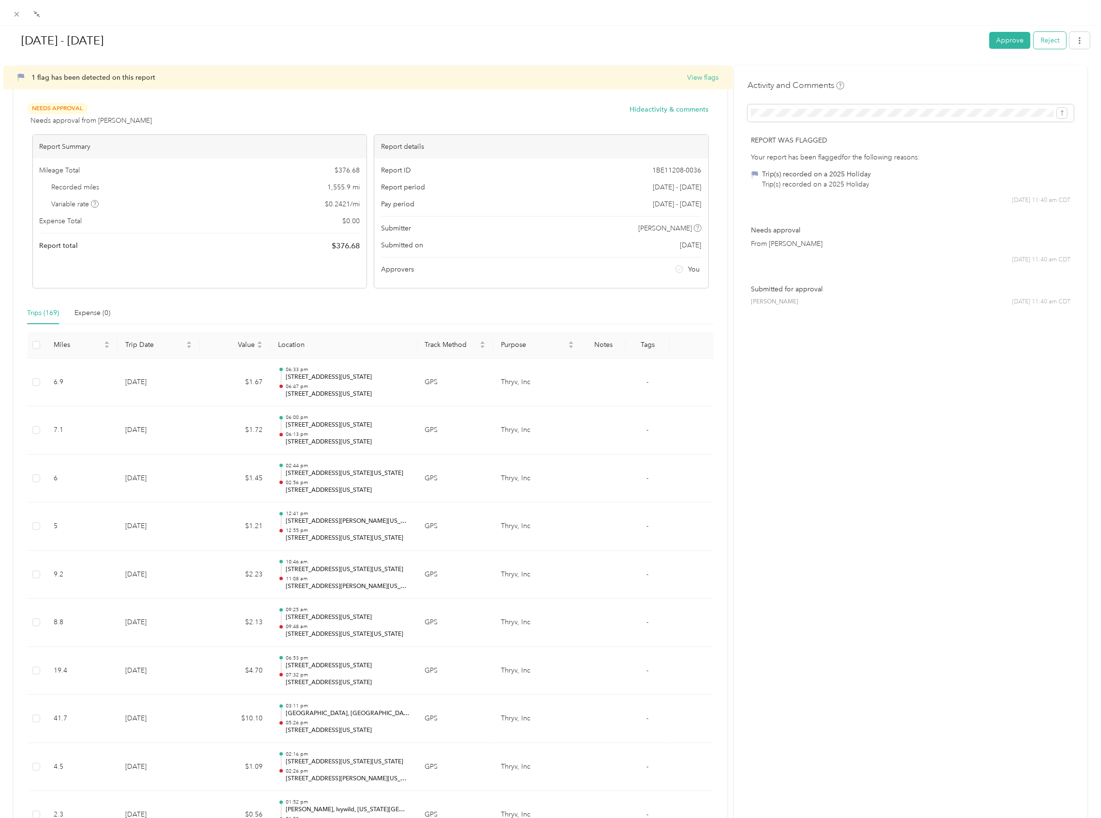
click at [1041, 44] on button "Reject" at bounding box center [1049, 40] width 32 height 17
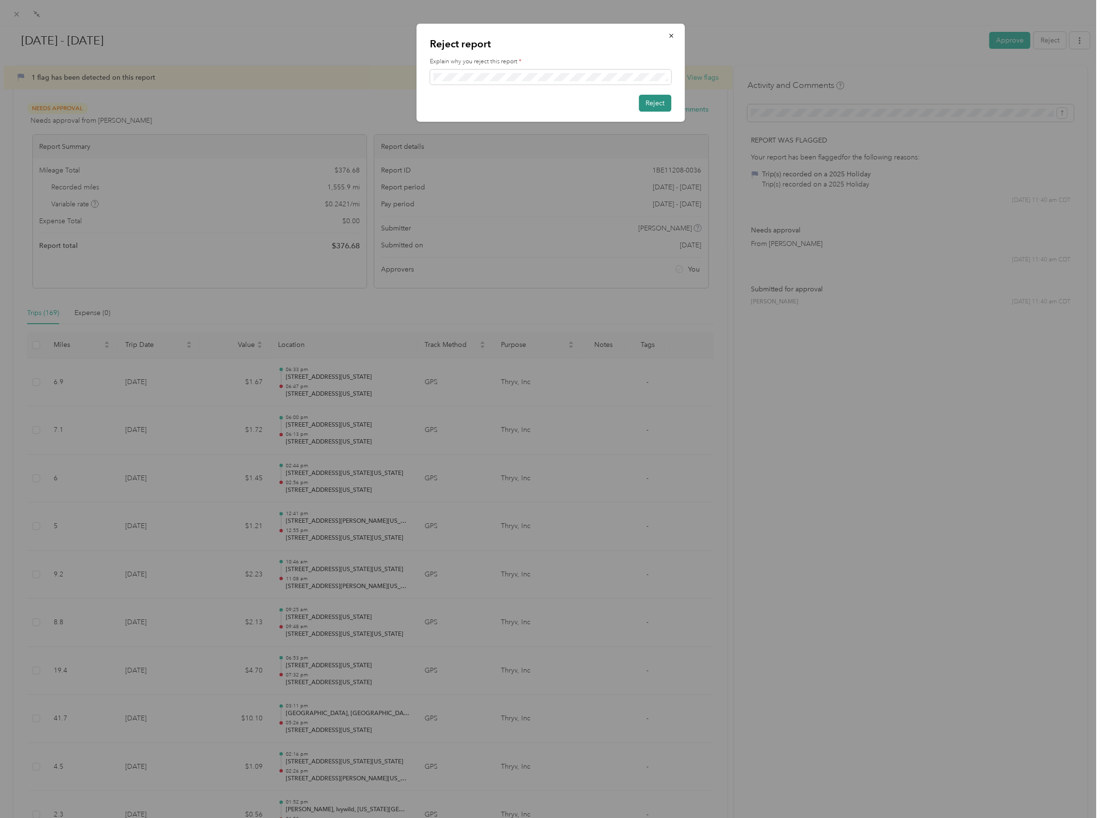
click at [656, 99] on button "Reject" at bounding box center [654, 103] width 32 height 17
click at [644, 105] on button "Reject" at bounding box center [649, 103] width 43 height 17
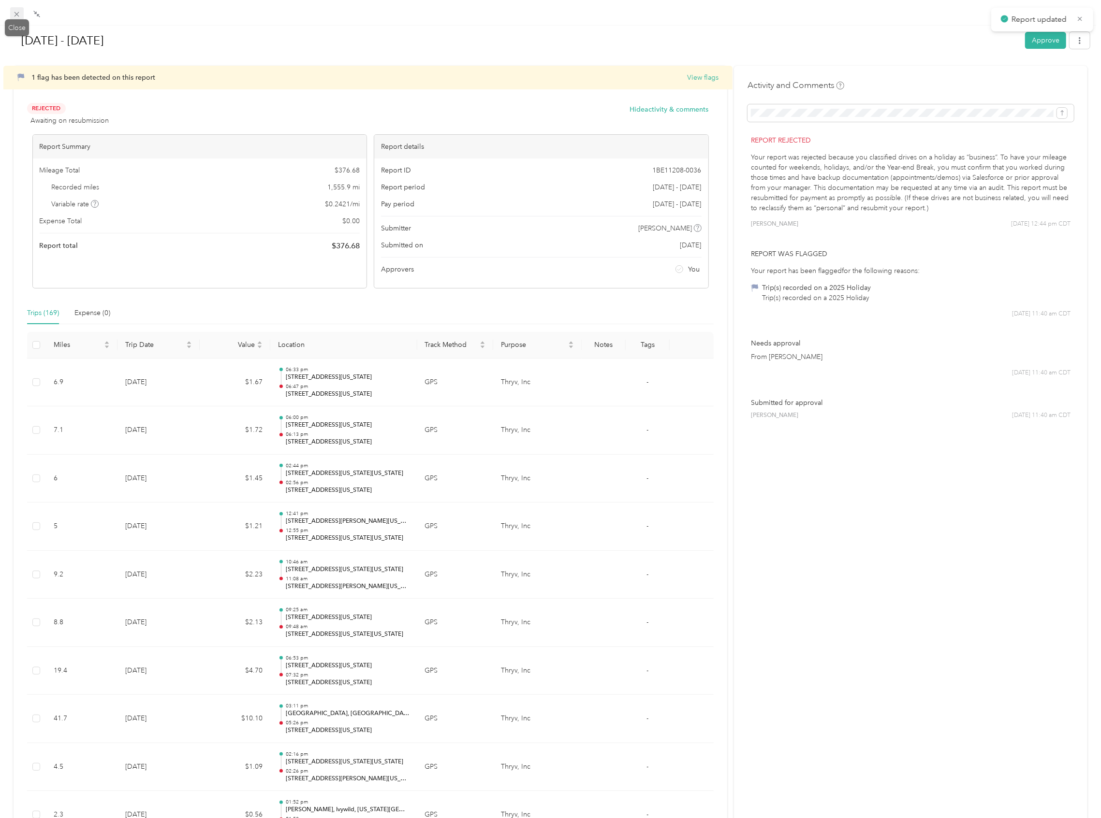
click at [14, 11] on icon at bounding box center [17, 14] width 8 height 8
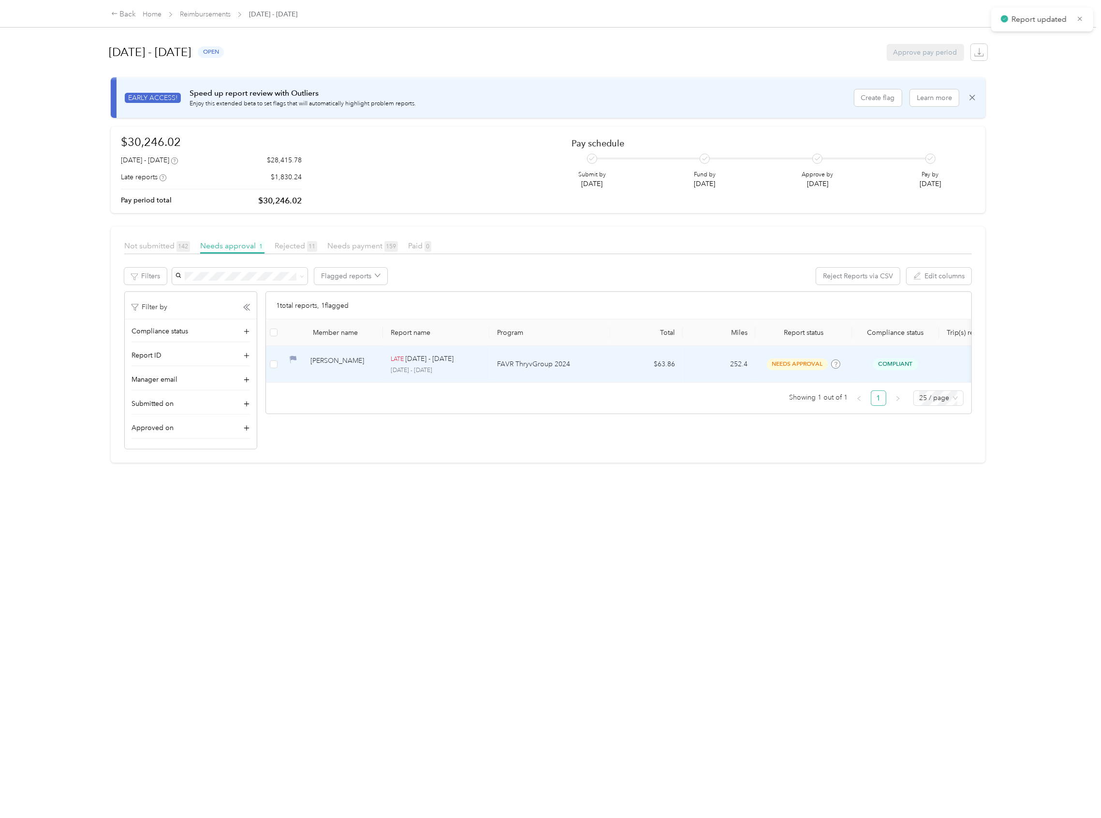
click at [348, 372] on div "[PERSON_NAME]" at bounding box center [342, 364] width 65 height 17
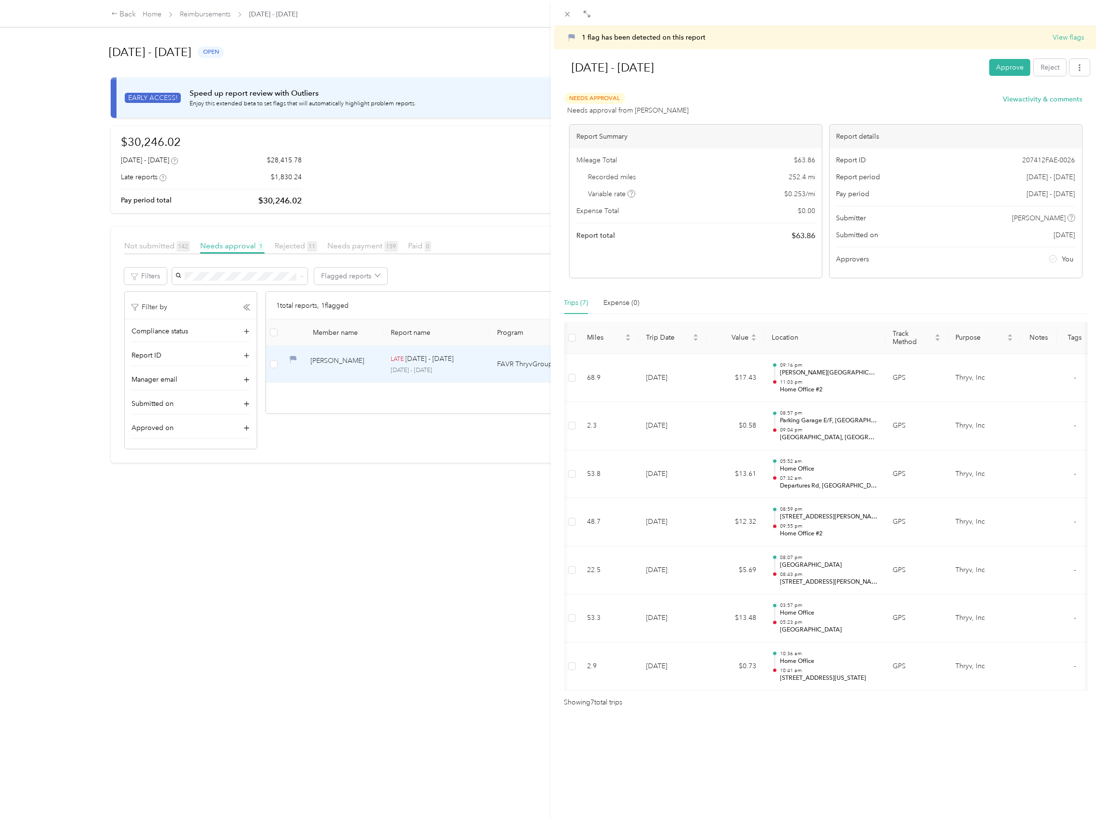
scroll to position [0, 51]
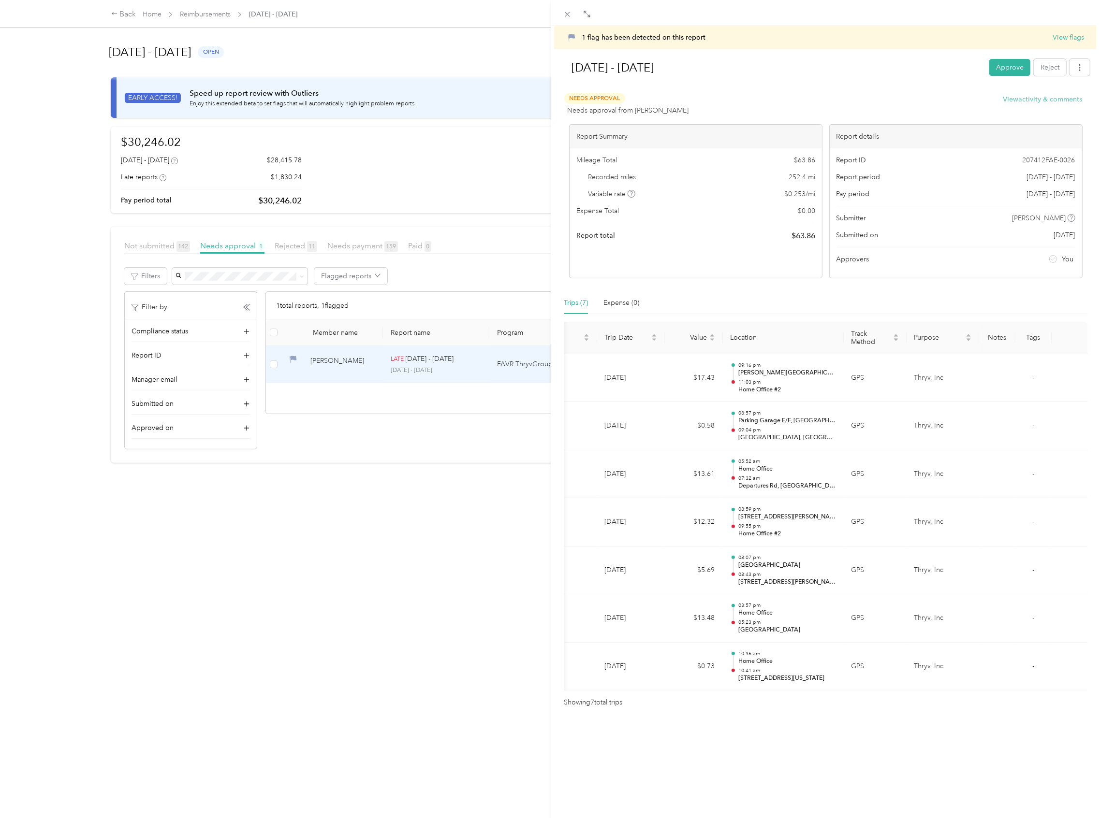
click at [1019, 97] on button "View activity & comments" at bounding box center [1042, 99] width 79 height 10
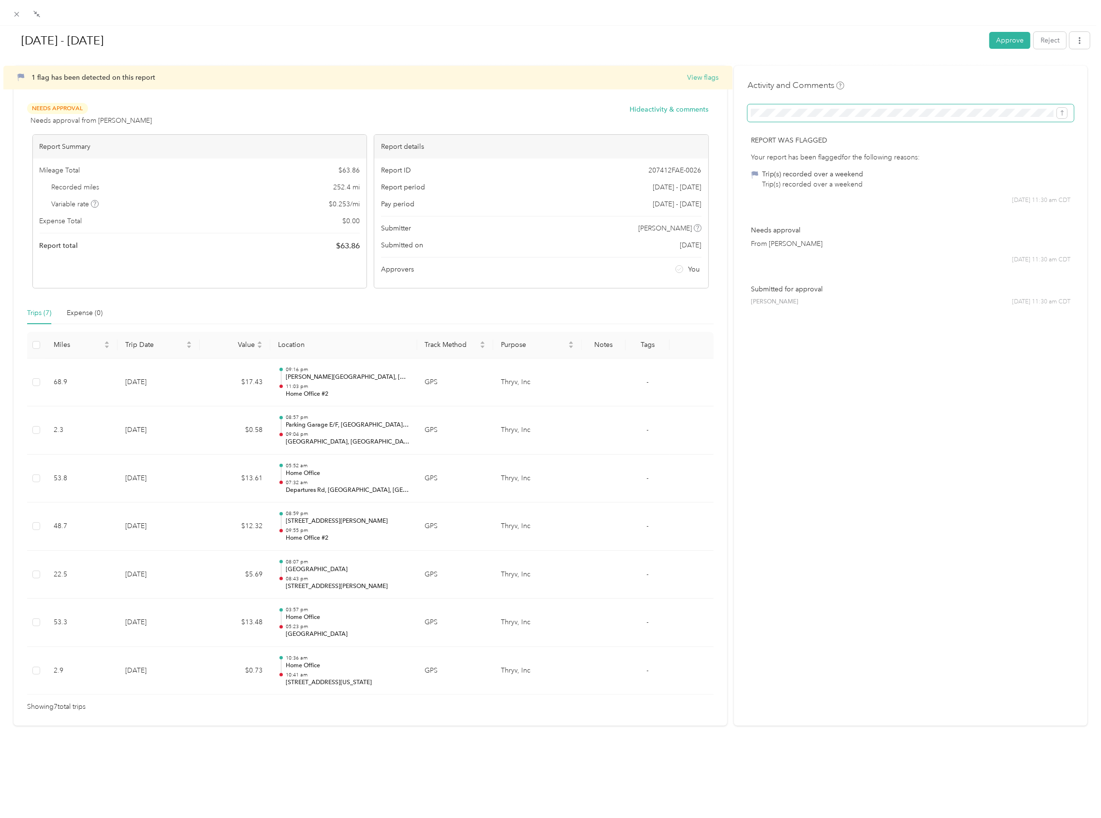
scroll to position [0, 1448]
click at [1037, 41] on button "Reject" at bounding box center [1049, 40] width 32 height 17
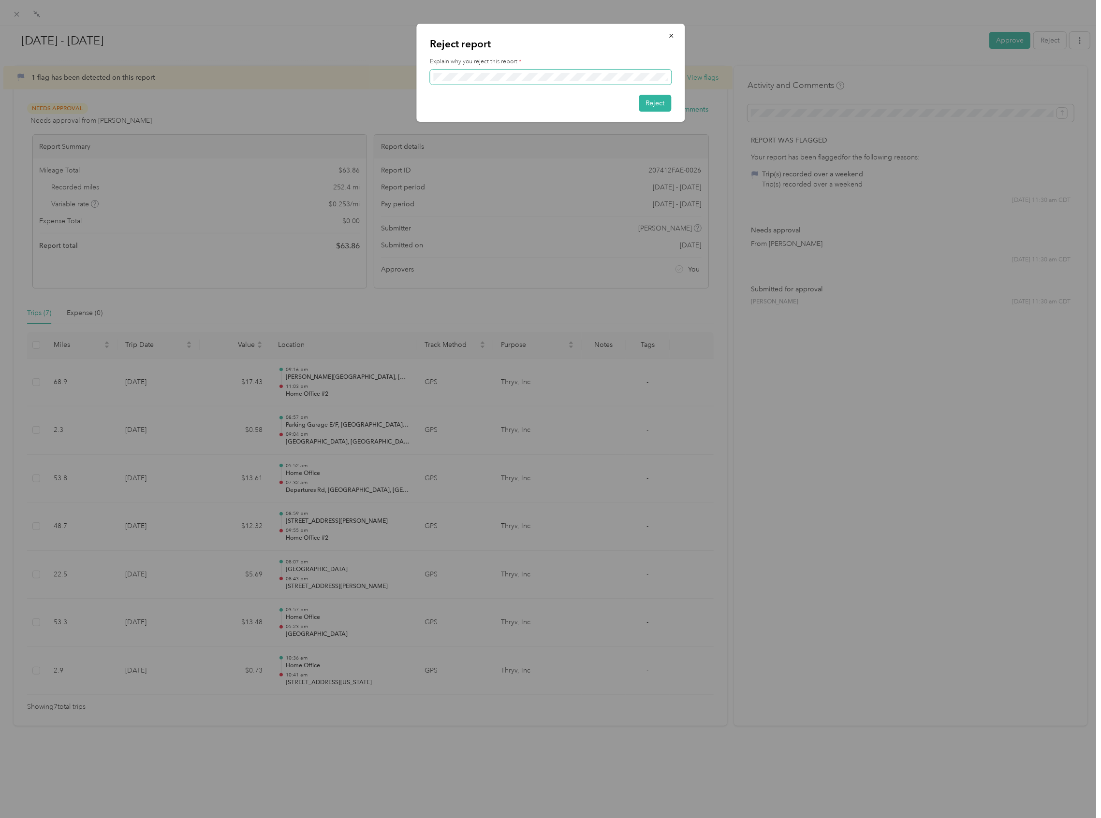
scroll to position [0, 0]
click at [642, 97] on button "Reject" at bounding box center [654, 103] width 32 height 17
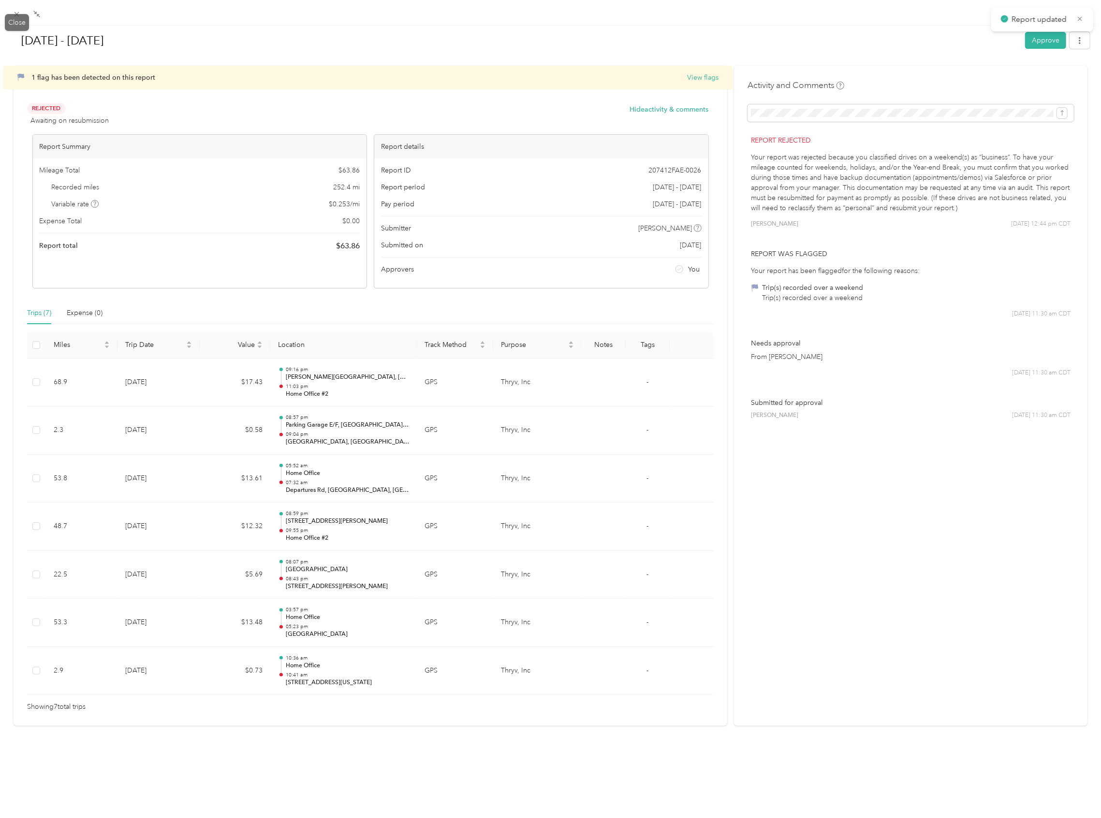
click at [25, 818] on div "[DATE] - [DATE] Approve 1 flag has been detected on this report View flags Reje…" at bounding box center [548, 818] width 1096 height 0
click at [16, 15] on icon at bounding box center [17, 14] width 8 height 8
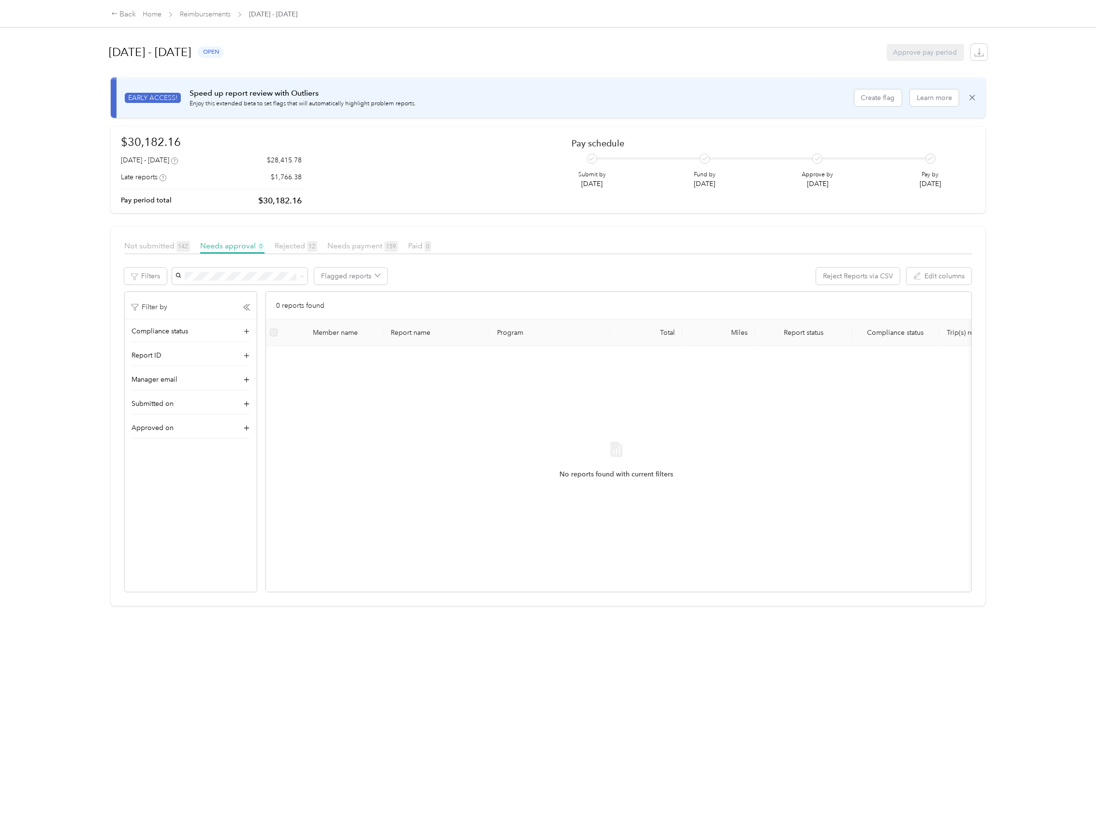
click at [229, 9] on span "Reimbursements" at bounding box center [205, 14] width 51 height 10
click at [214, 12] on link "Reimbursements" at bounding box center [205, 14] width 51 height 8
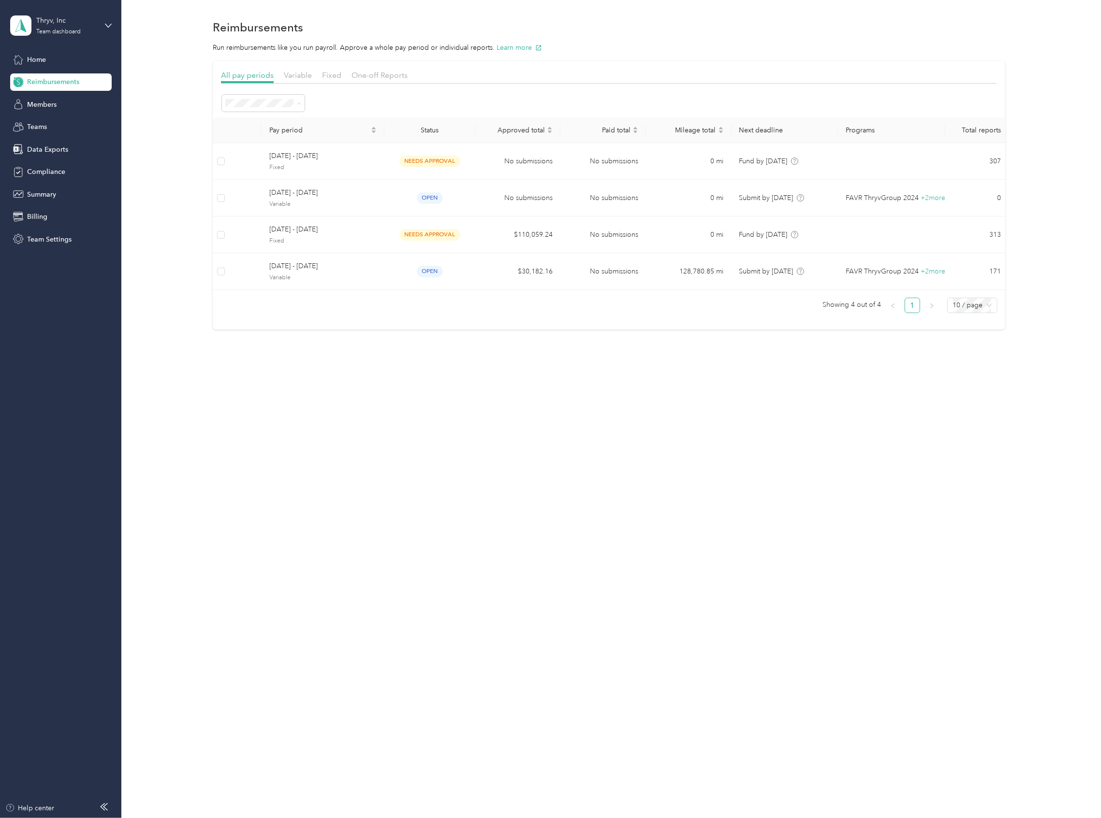
click at [260, 117] on span "All periods" at bounding box center [245, 121] width 33 height 8
